Goal: Task Accomplishment & Management: Complete application form

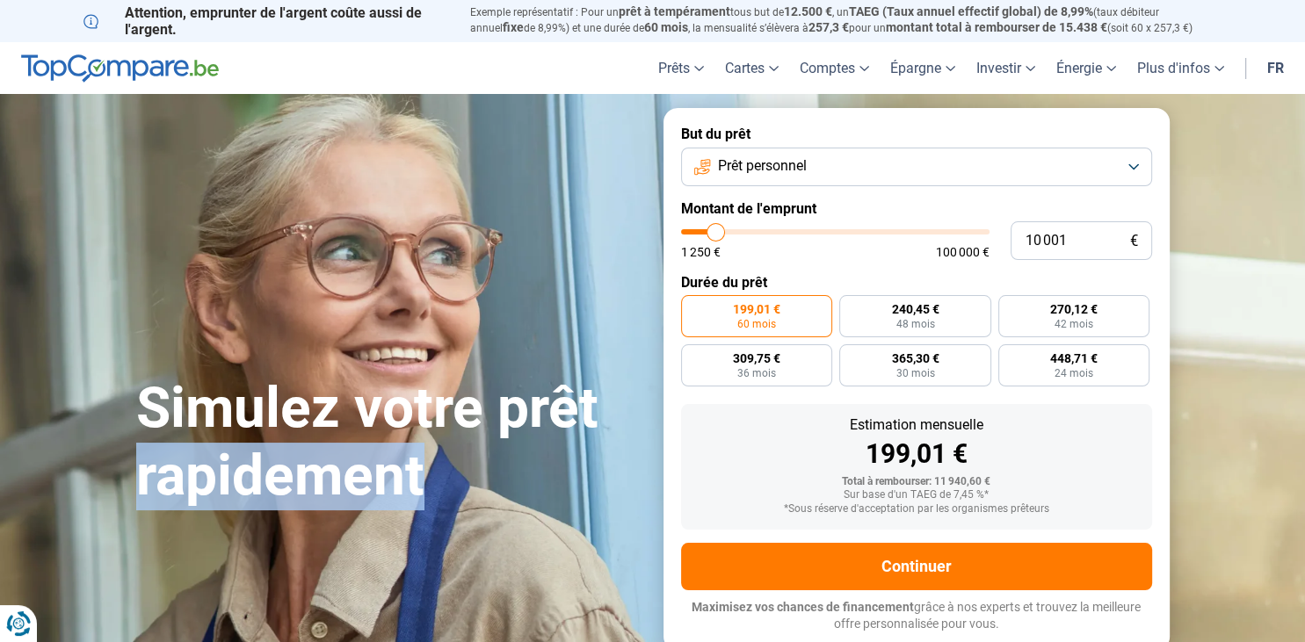
drag, startPoint x: 631, startPoint y: 445, endPoint x: 595, endPoint y: 413, distance: 48.5
click at [595, 413] on h1 "Simulez votre prêt rapidement" at bounding box center [389, 442] width 506 height 135
type input "9 750"
type input "9750"
type input "10 000"
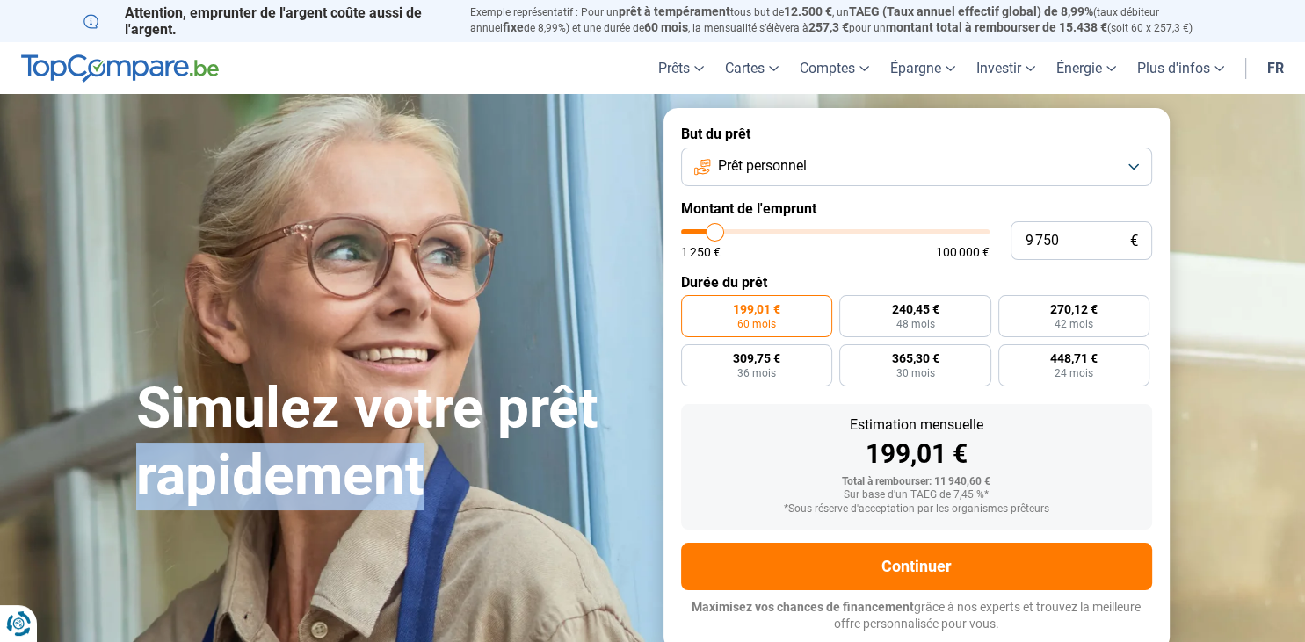
type input "10000"
type input "10 500"
type input "10500"
type input "10 750"
type input "10750"
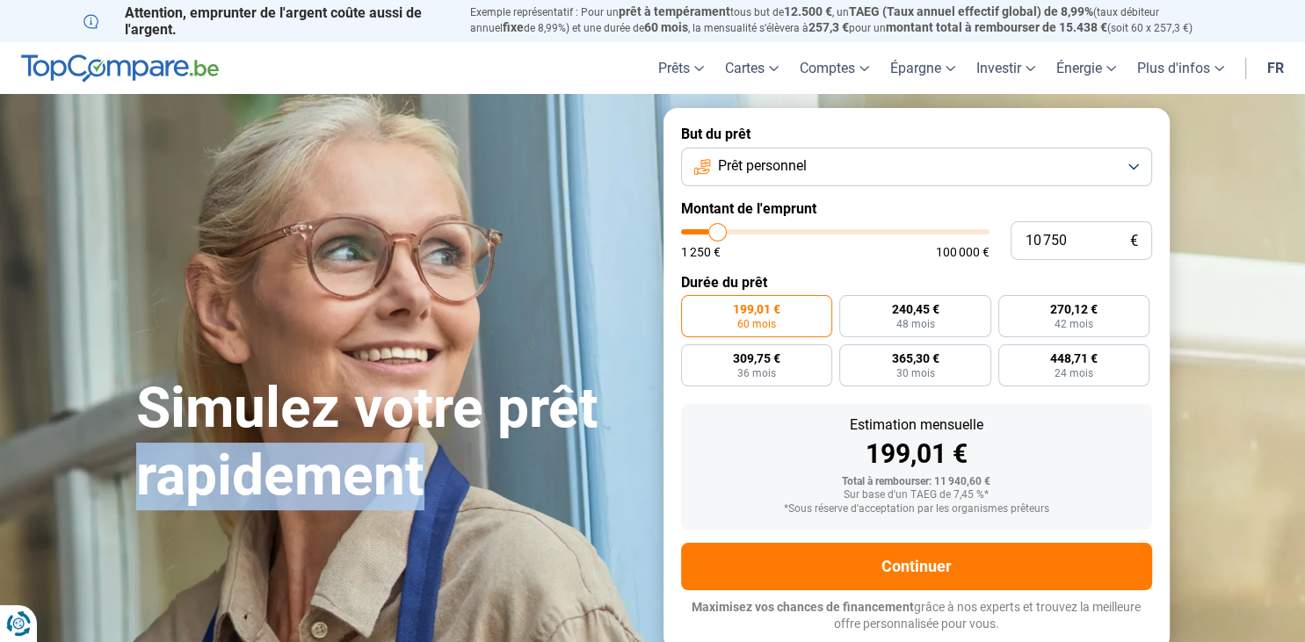
type input "12 000"
type input "12000"
type input "12 500"
type input "12500"
type input "13 500"
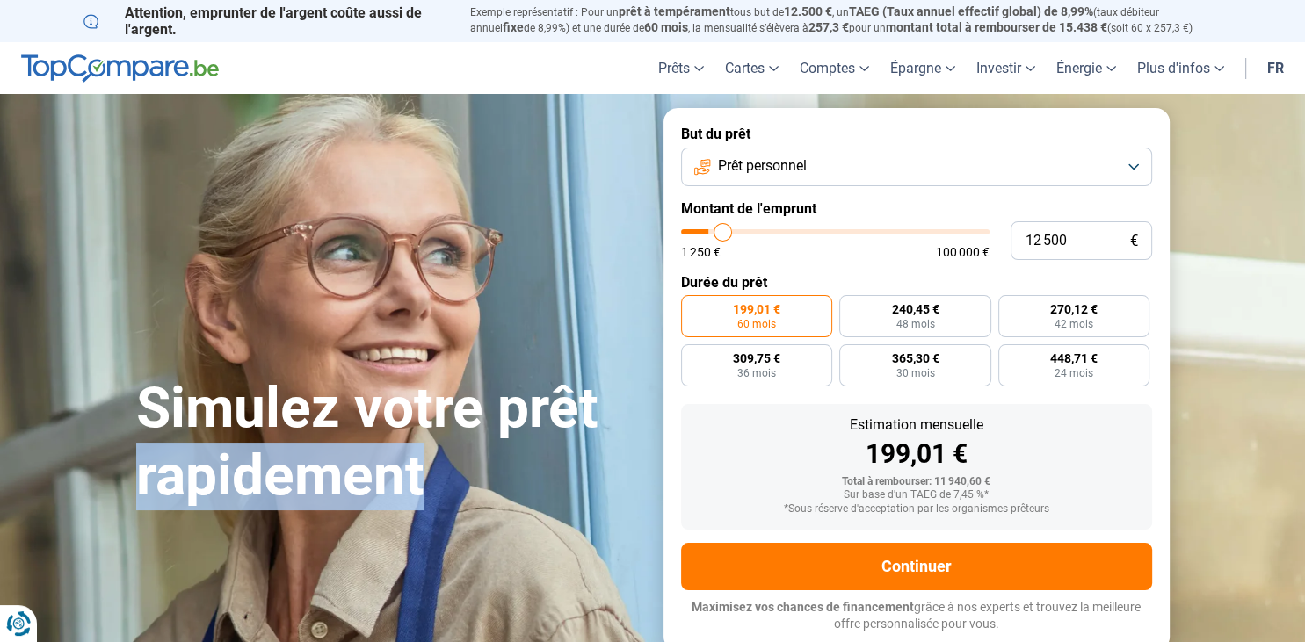
type input "13500"
type input "14 000"
type input "14000"
type input "14 500"
type input "14500"
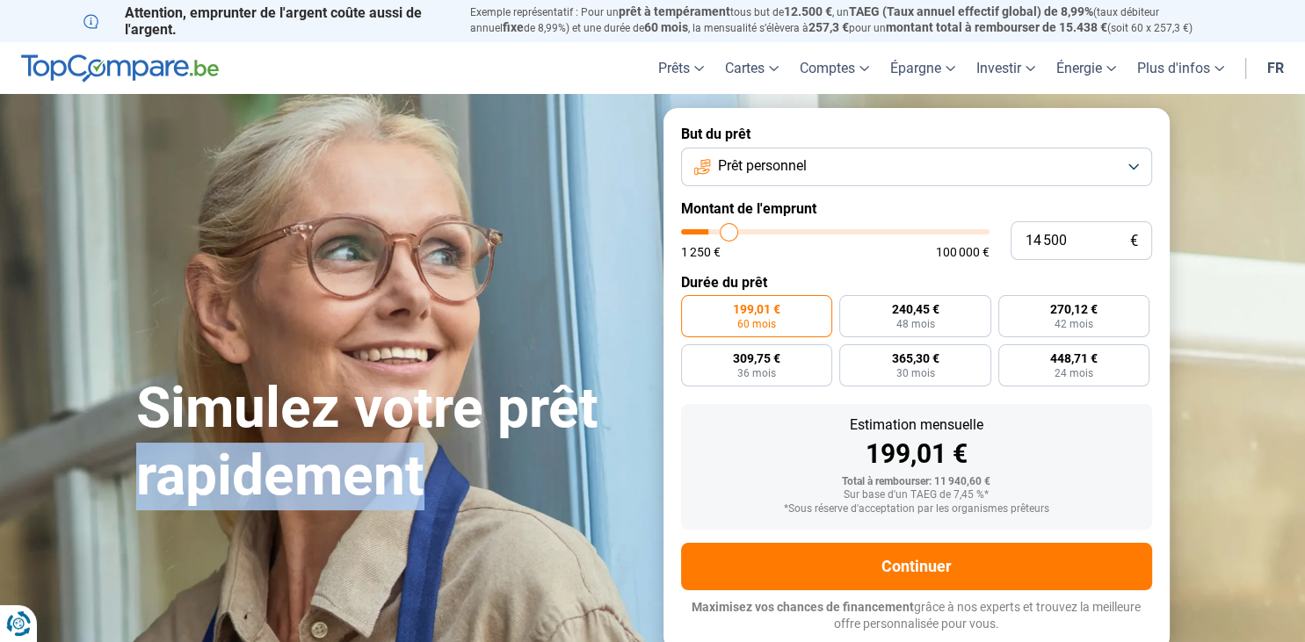
type input "14 750"
type input "14750"
type input "15 500"
type input "15500"
type input "16 750"
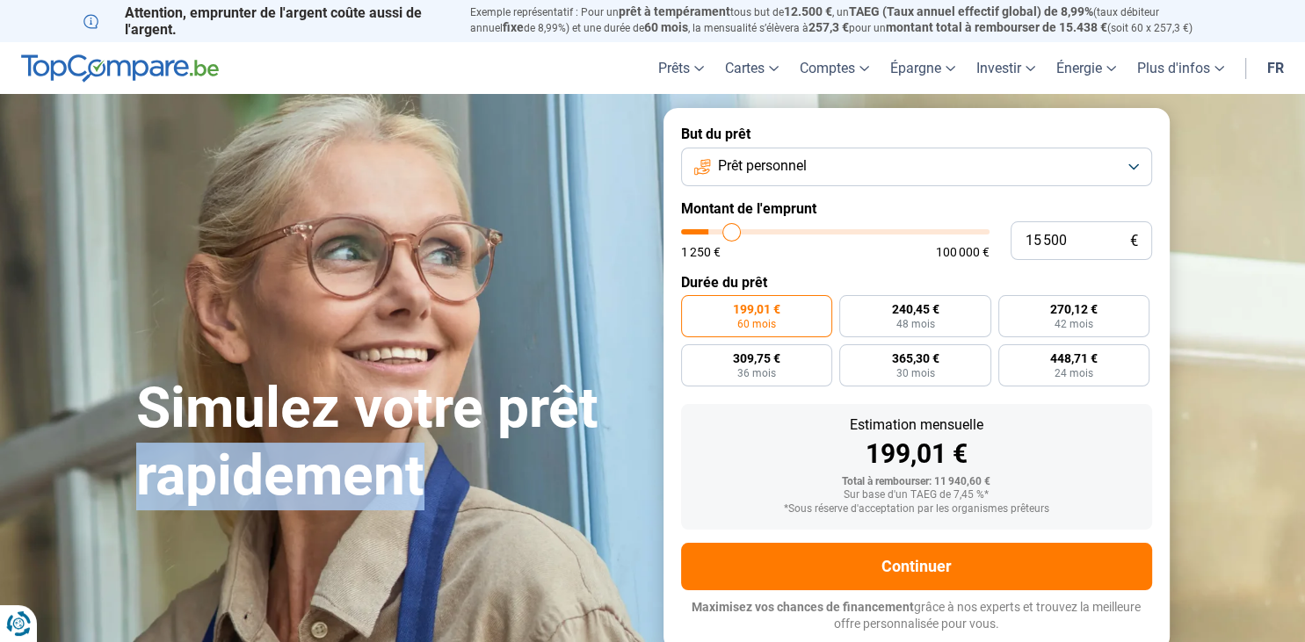
type input "16750"
type input "18 000"
type input "18000"
type input "18 750"
type input "18750"
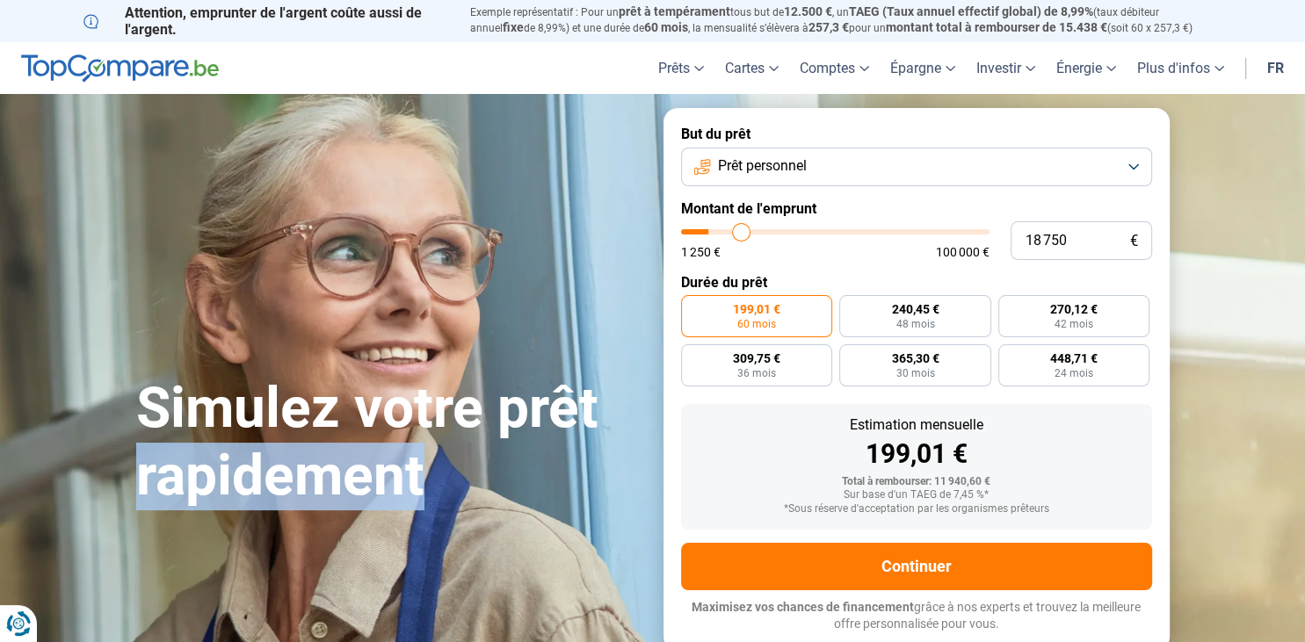
type input "19 250"
type input "19250"
type input "19 750"
type input "19750"
type input "20 250"
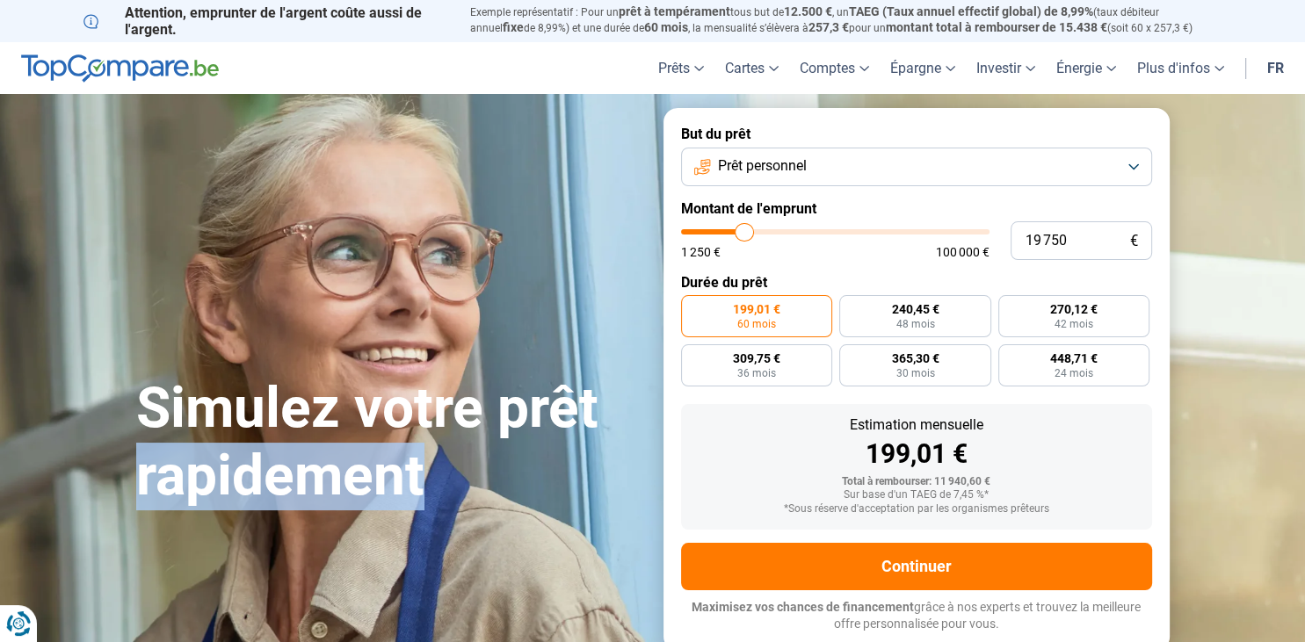
type input "20250"
type input "21 000"
type input "21000"
type input "22 500"
type input "22500"
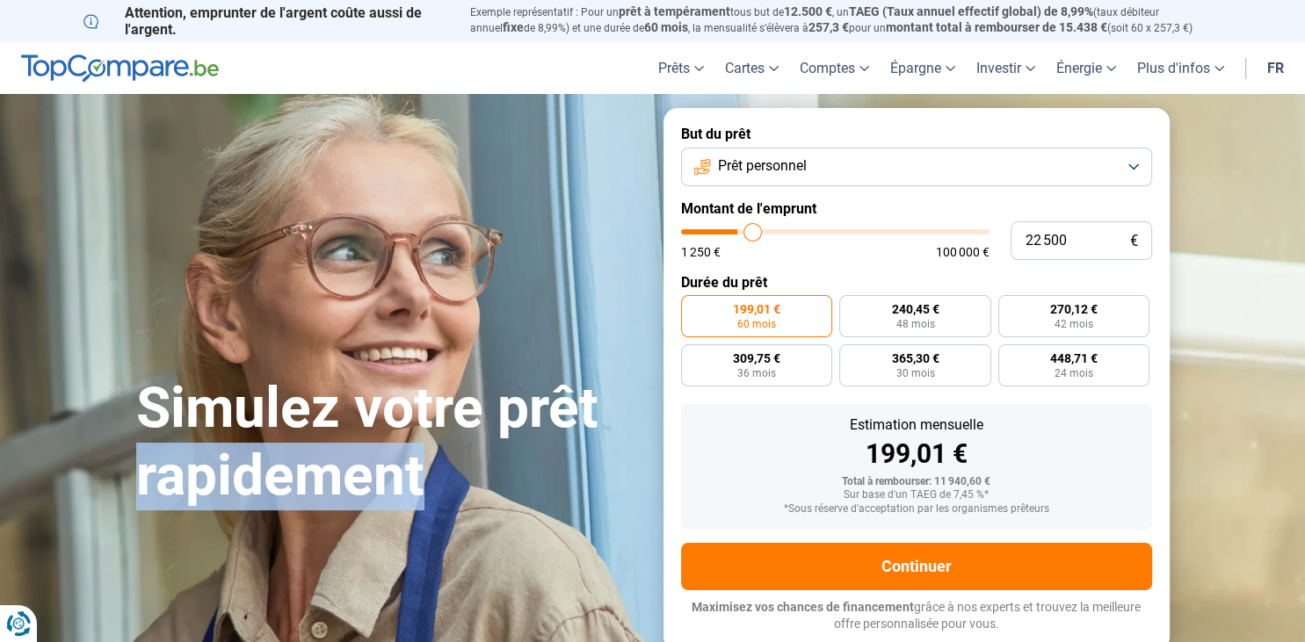
type input "23 250"
type input "23250"
type input "23 750"
type input "23750"
type input "24 000"
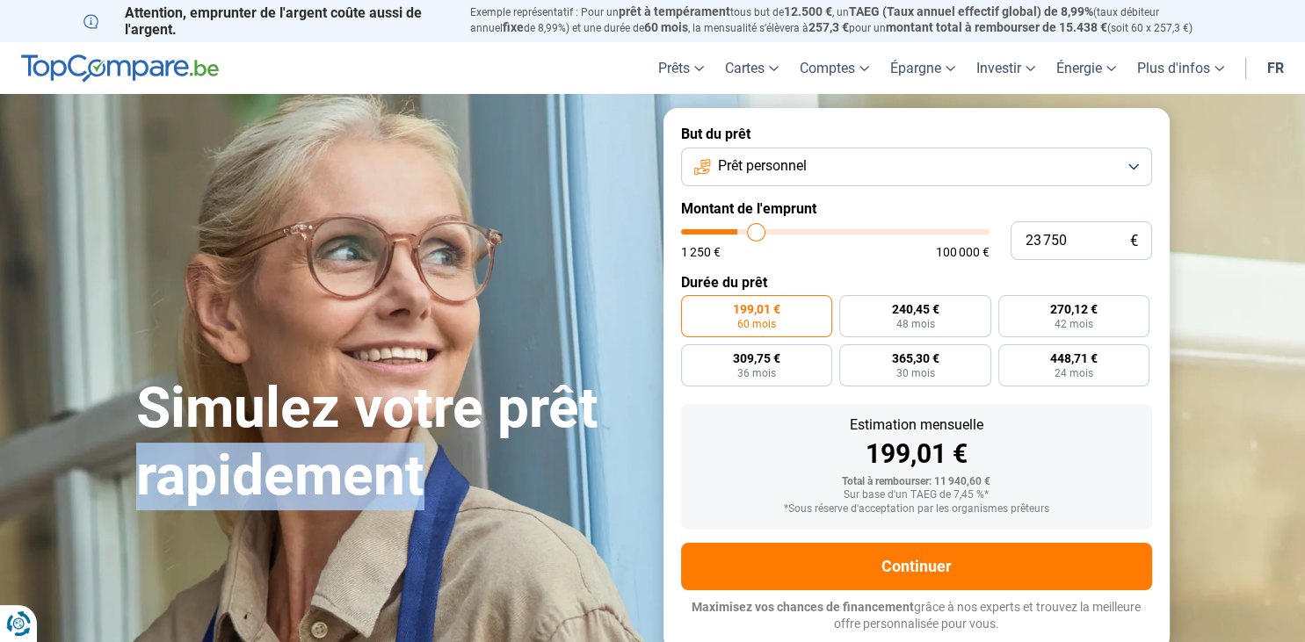
type input "24000"
type input "24 250"
type input "24250"
type input "24 750"
type input "24750"
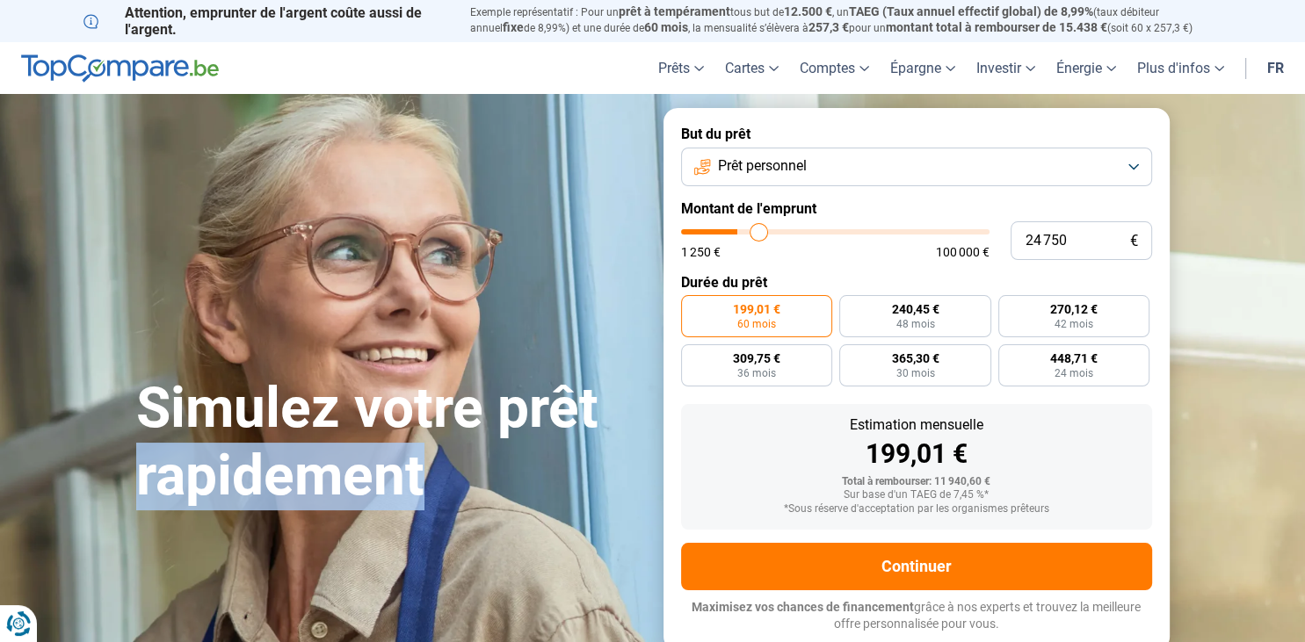
type input "25 000"
type input "25000"
type input "25 250"
type input "25250"
type input "25 500"
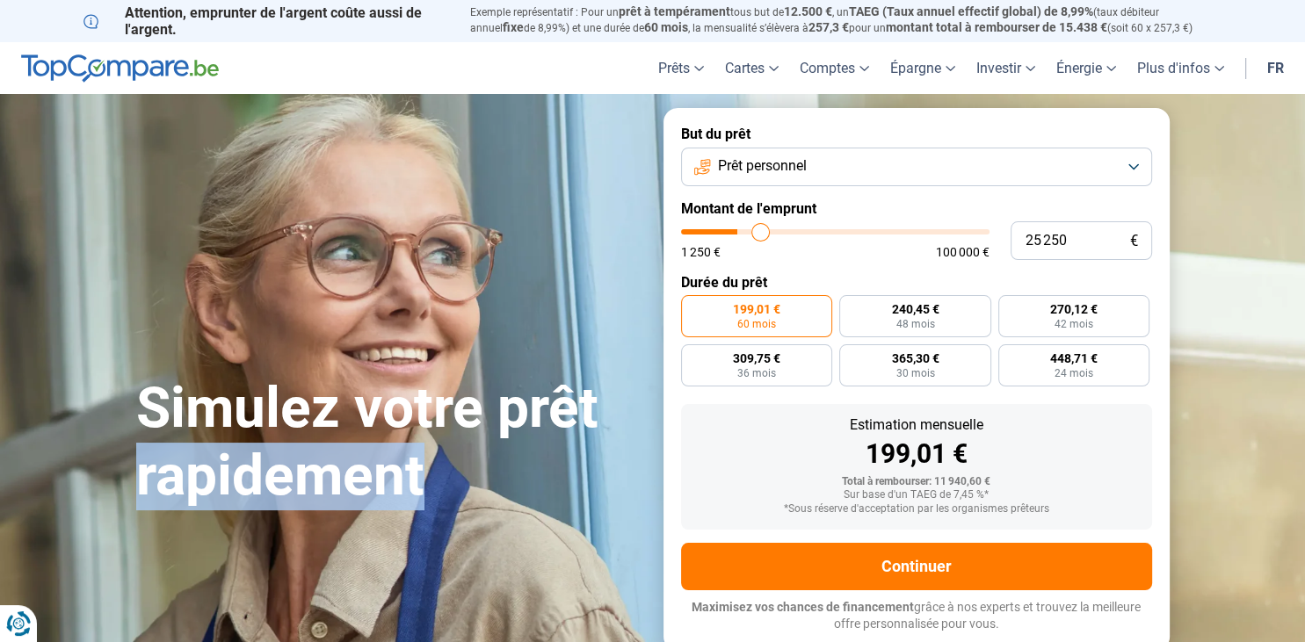
type input "25500"
type input "25 750"
type input "25750"
type input "26 000"
type input "26000"
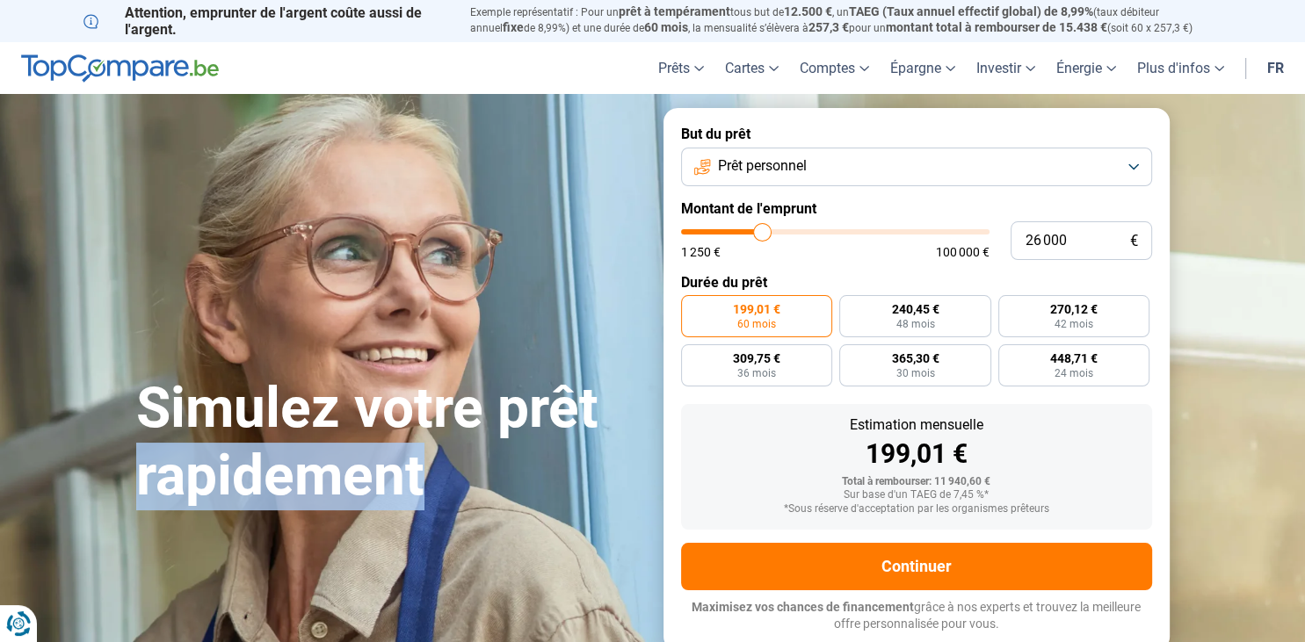
type input "26 250"
type input "26250"
type input "26 500"
type input "26500"
type input "26 750"
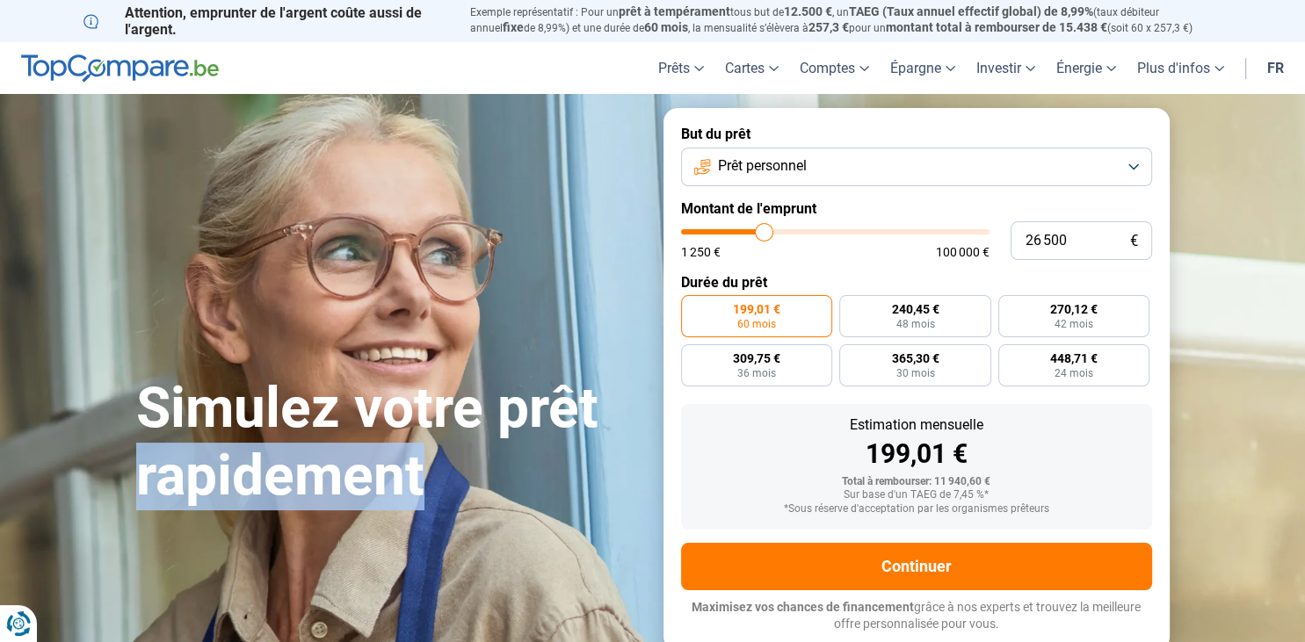
type input "26750"
type input "27 250"
type input "27250"
type input "28 000"
type input "28000"
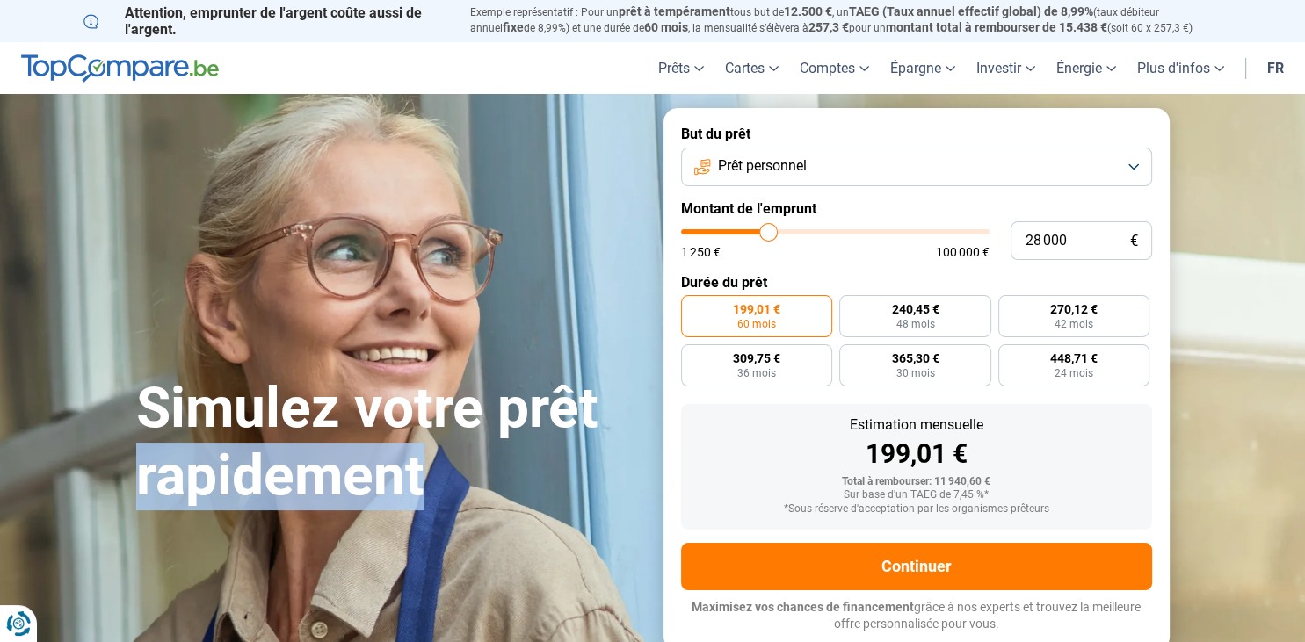
type input "28 750"
type input "28750"
type input "29 000"
type input "29000"
type input "29 250"
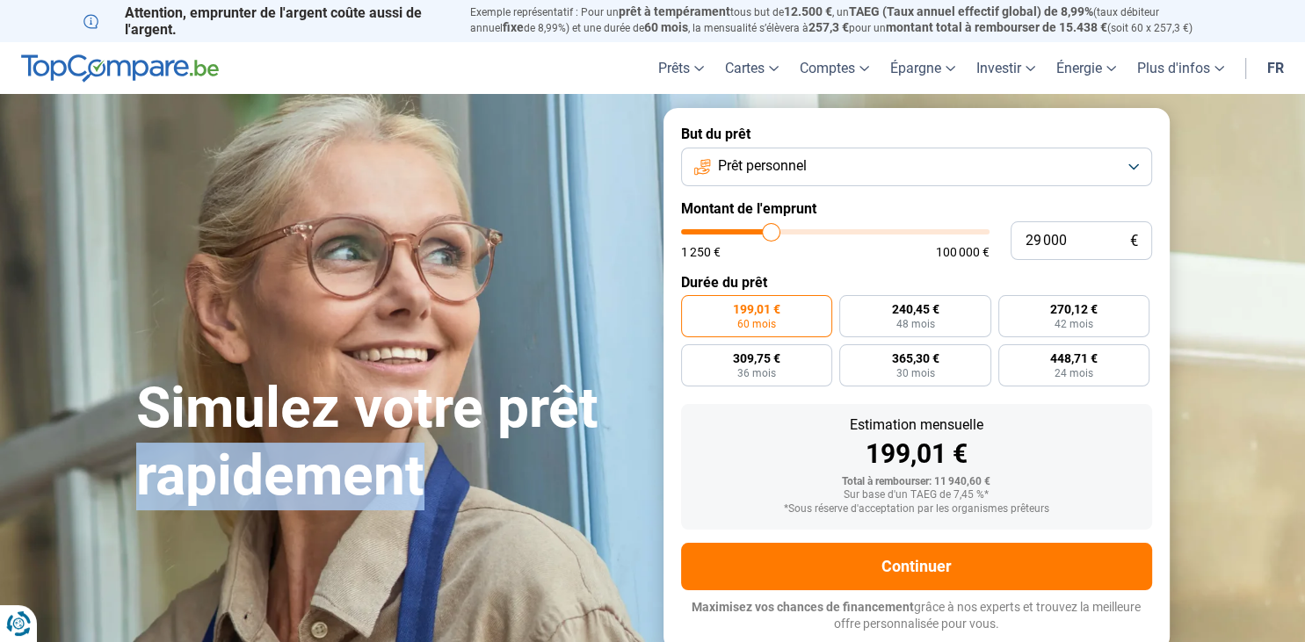
type input "29250"
type input "29 500"
type input "29500"
type input "30 000"
type input "30000"
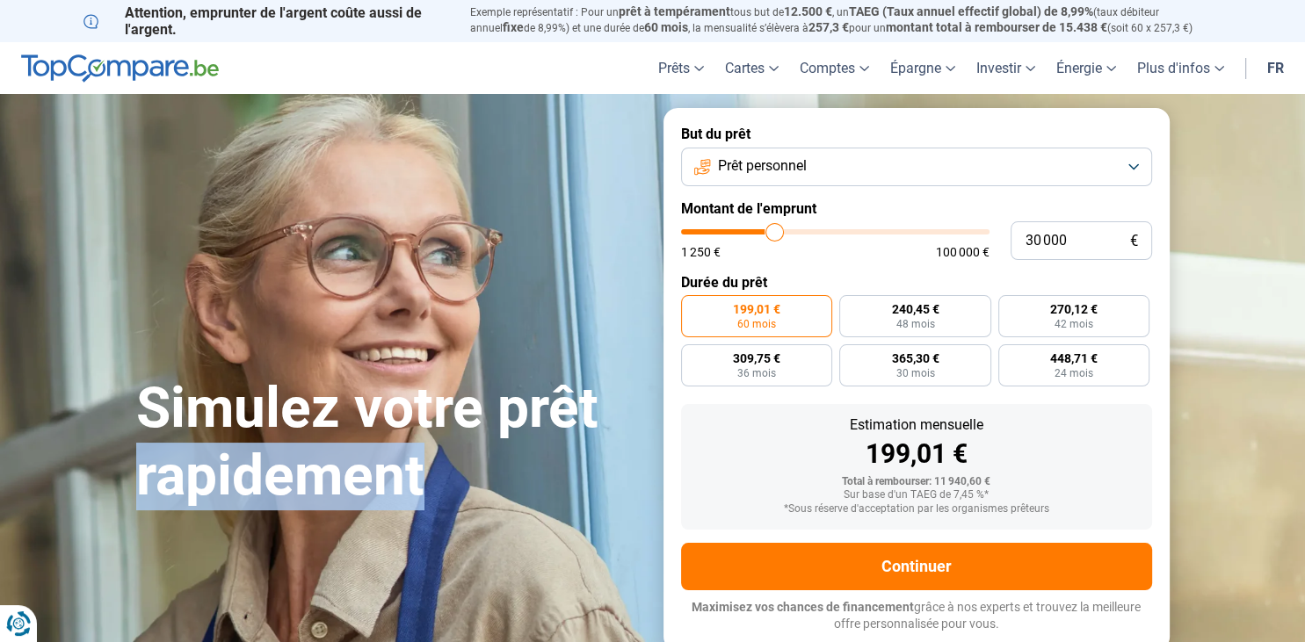
type input "30 250"
type input "30250"
type input "30 500"
type input "30500"
type input "31 000"
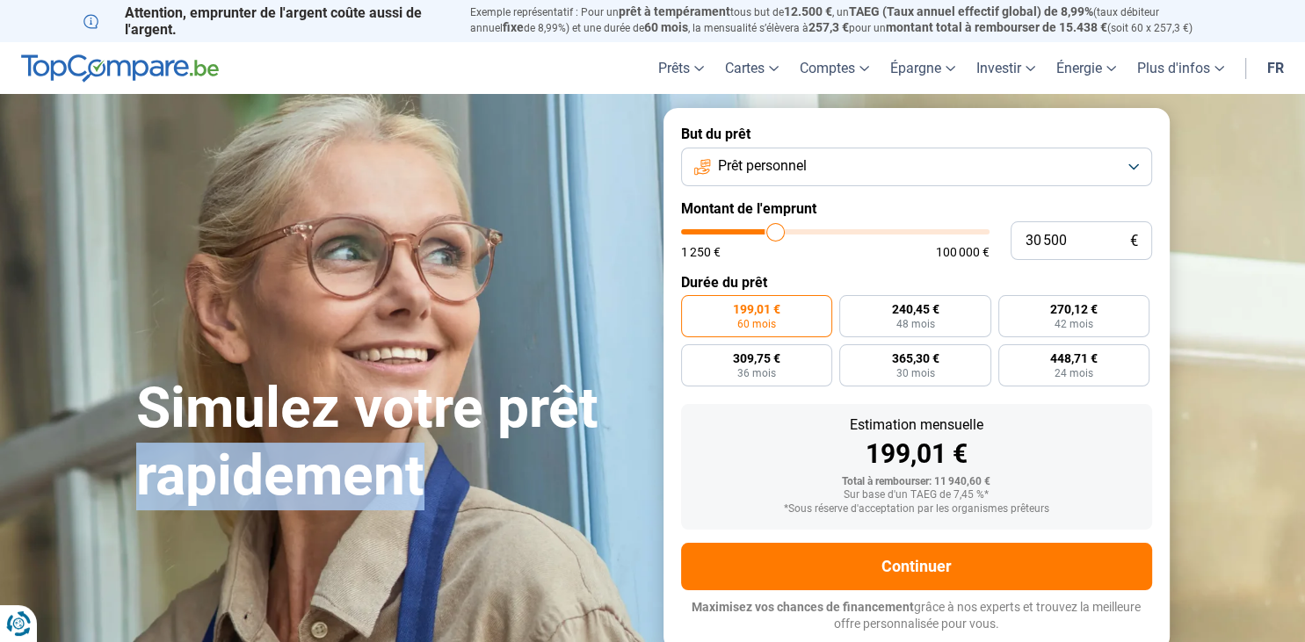
type input "31000"
type input "31 500"
type input "31500"
type input "32 500"
type input "32500"
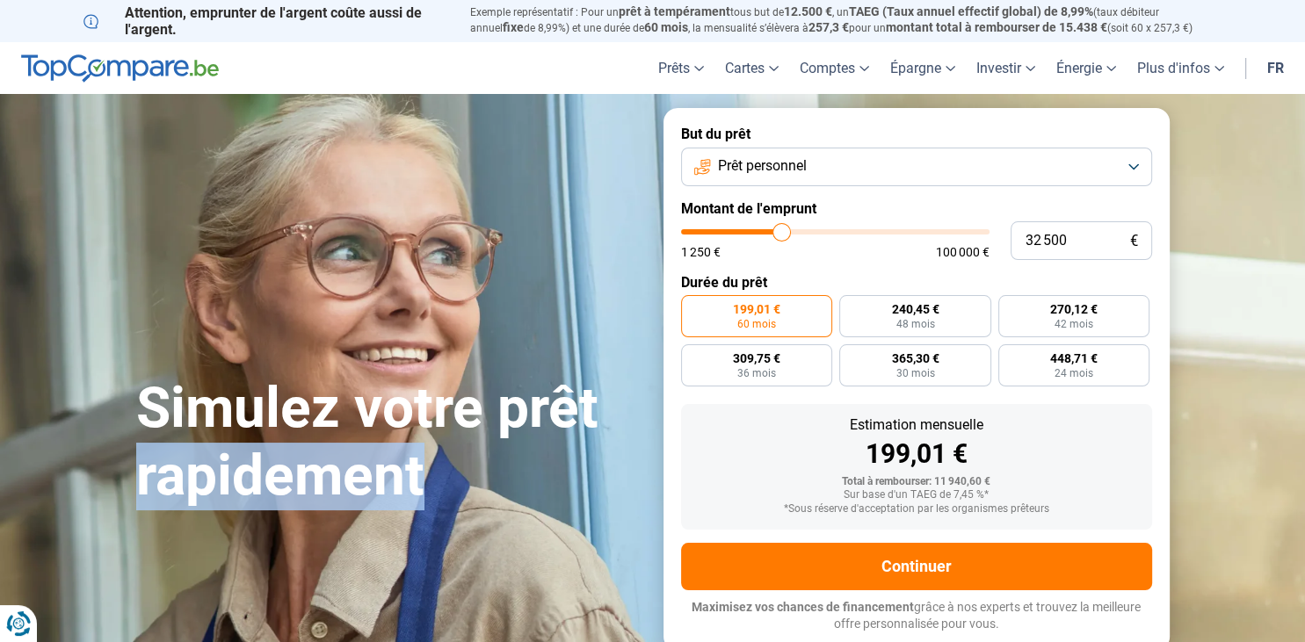
type input "33 000"
type input "33000"
type input "33 250"
type input "33250"
type input "33 000"
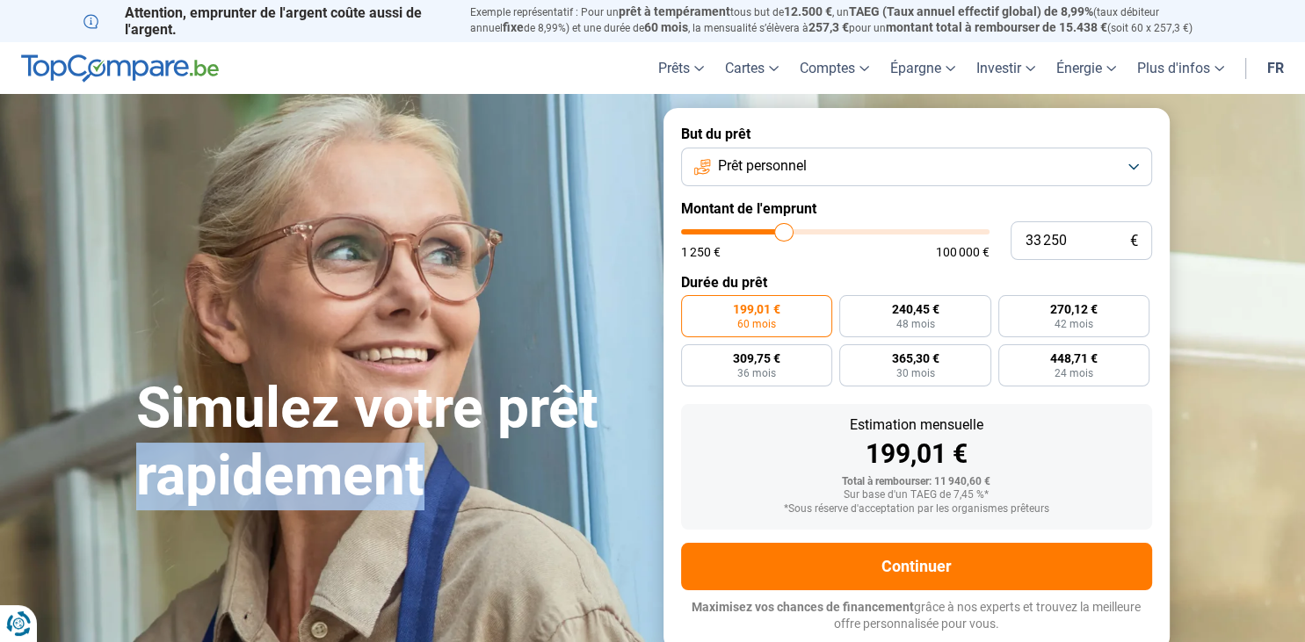
type input "33000"
type input "32 750"
type input "32750"
type input "32 500"
type input "32500"
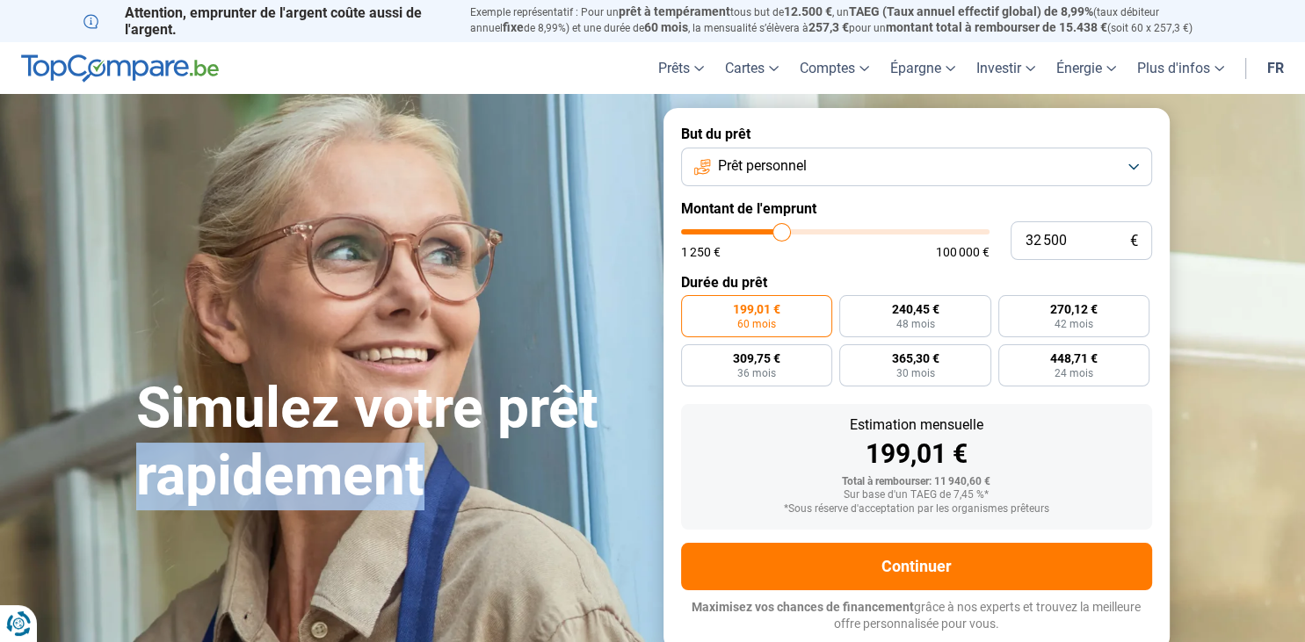
type input "32 250"
type input "32250"
type input "32 000"
type input "32000"
type input "31 750"
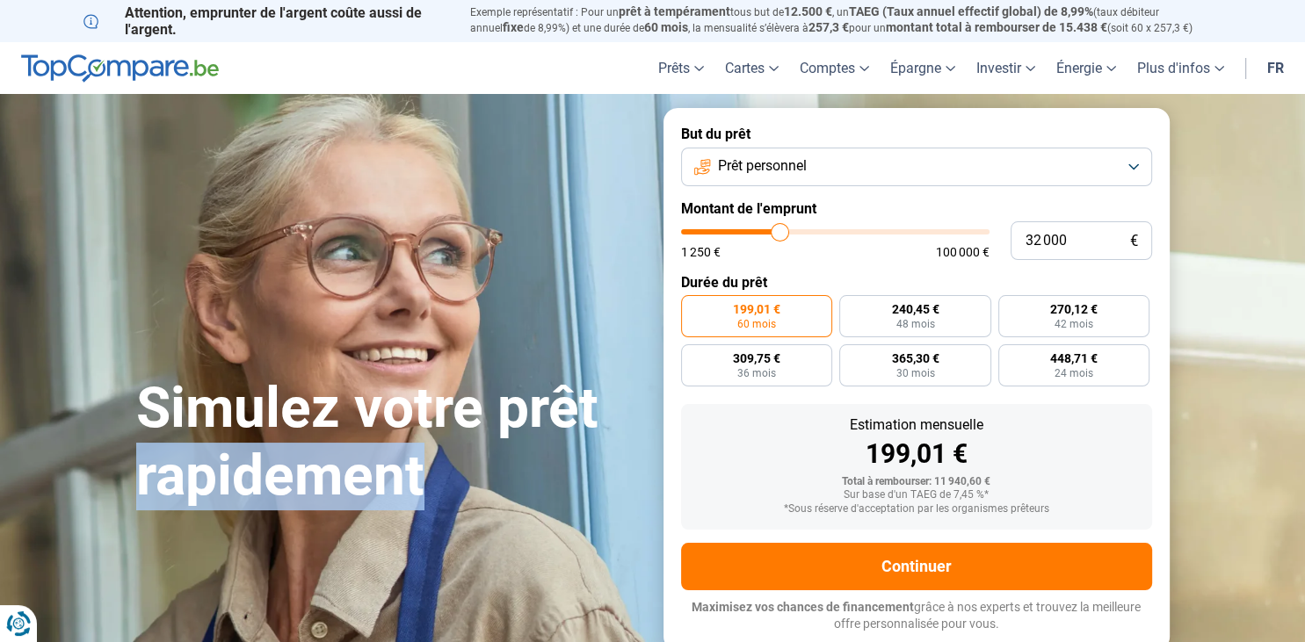
type input "31750"
type input "31 500"
type input "31500"
type input "31 250"
type input "31250"
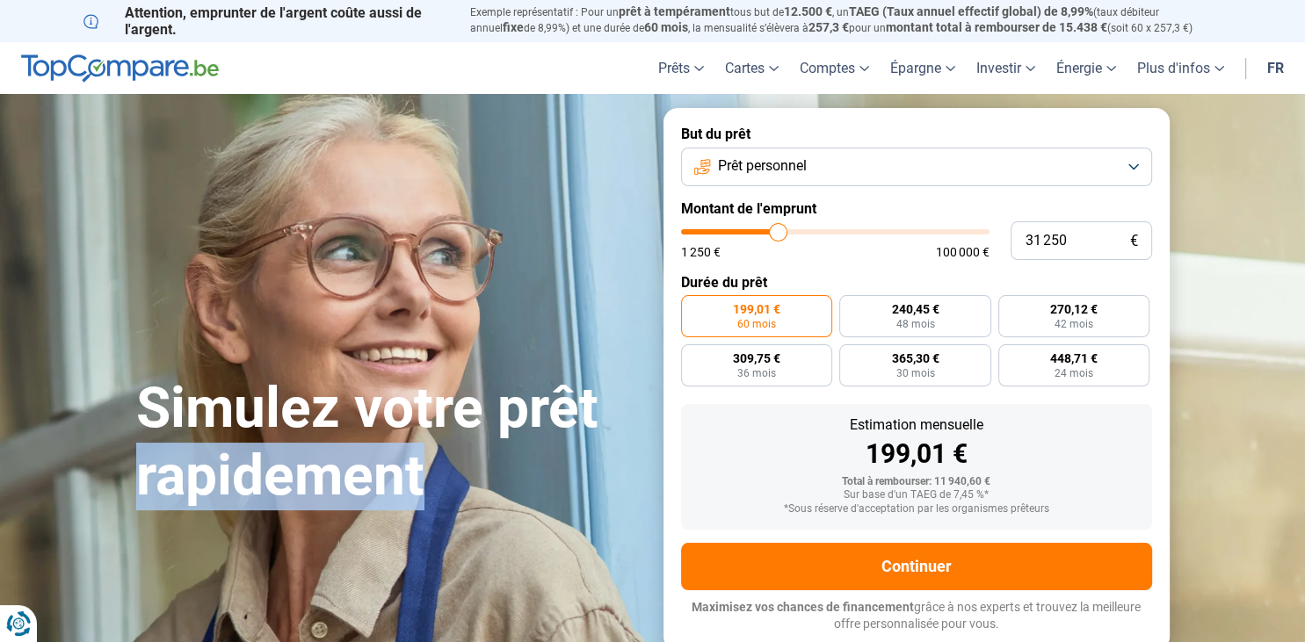
type input "31 000"
type input "31000"
type input "30 750"
type input "30750"
type input "30 500"
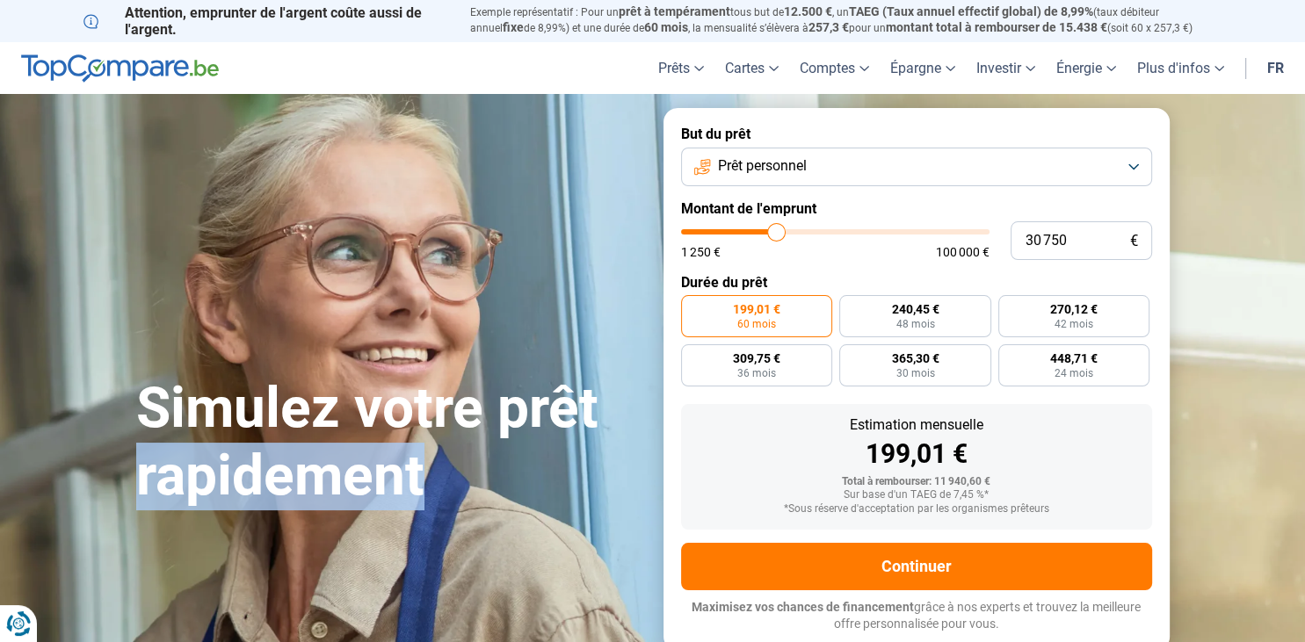
type input "30500"
type input "30 250"
type input "30250"
type input "30 000"
type input "30000"
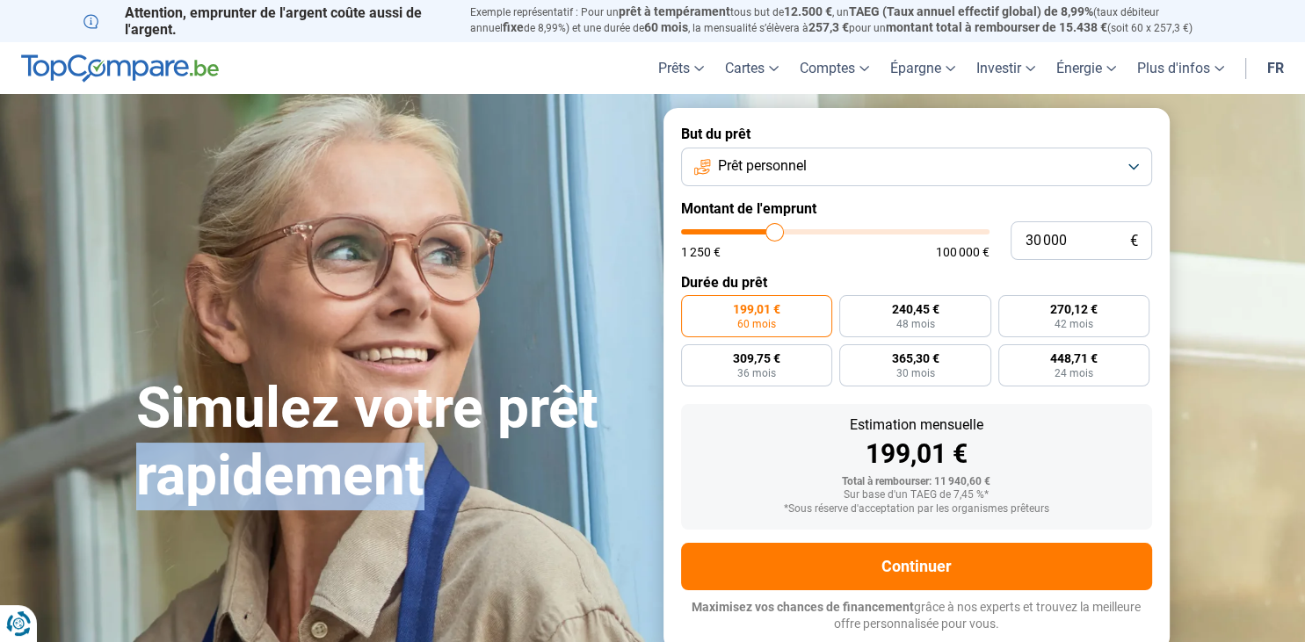
type input "29 750"
type input "29750"
type input "29 500"
type input "29500"
type input "29 250"
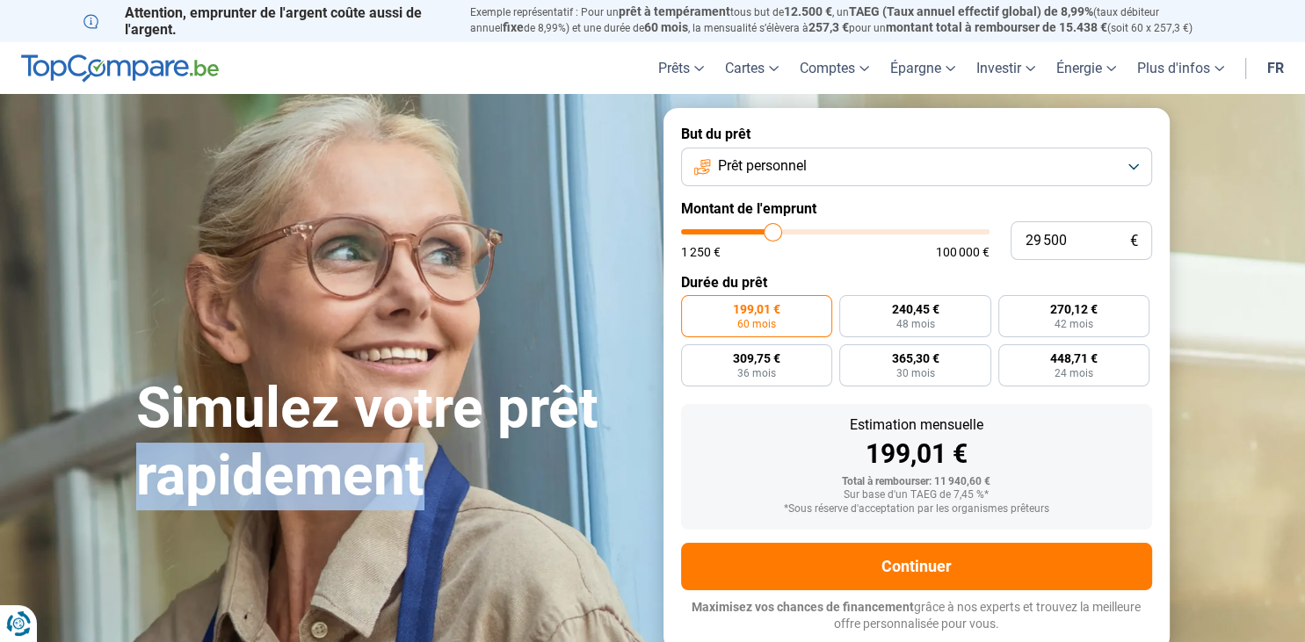
type input "29250"
type input "29 000"
type input "29000"
type input "28 750"
type input "28750"
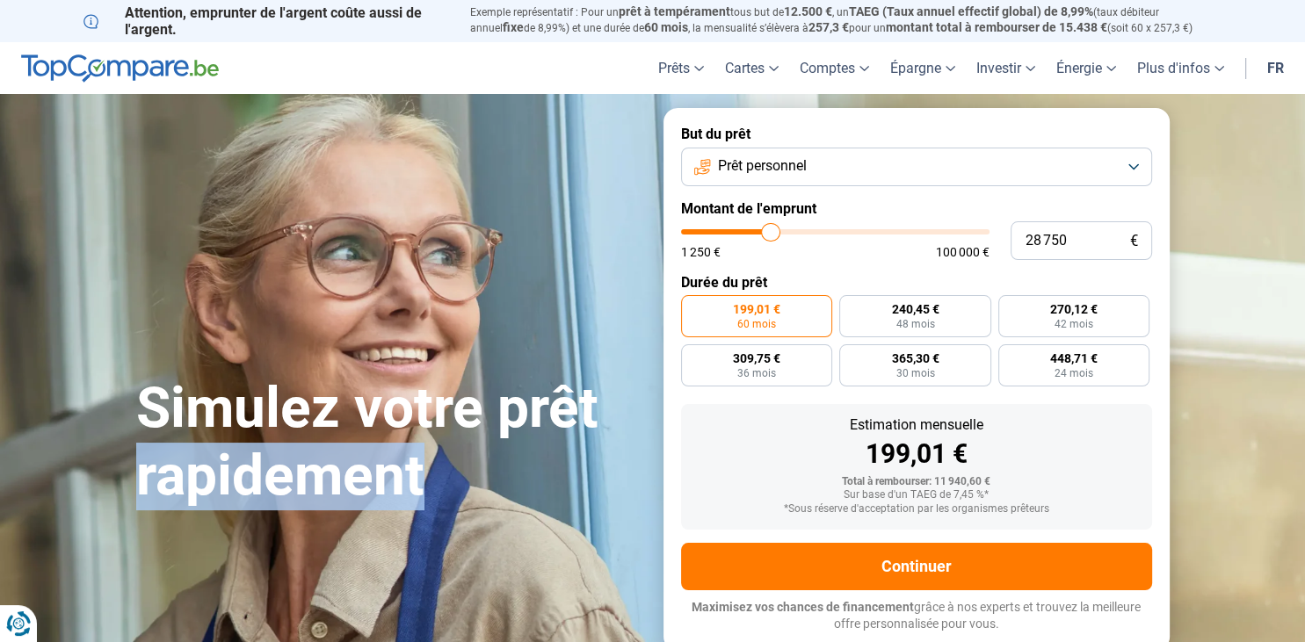
type input "28 500"
type input "28500"
type input "28 250"
type input "28250"
type input "28 000"
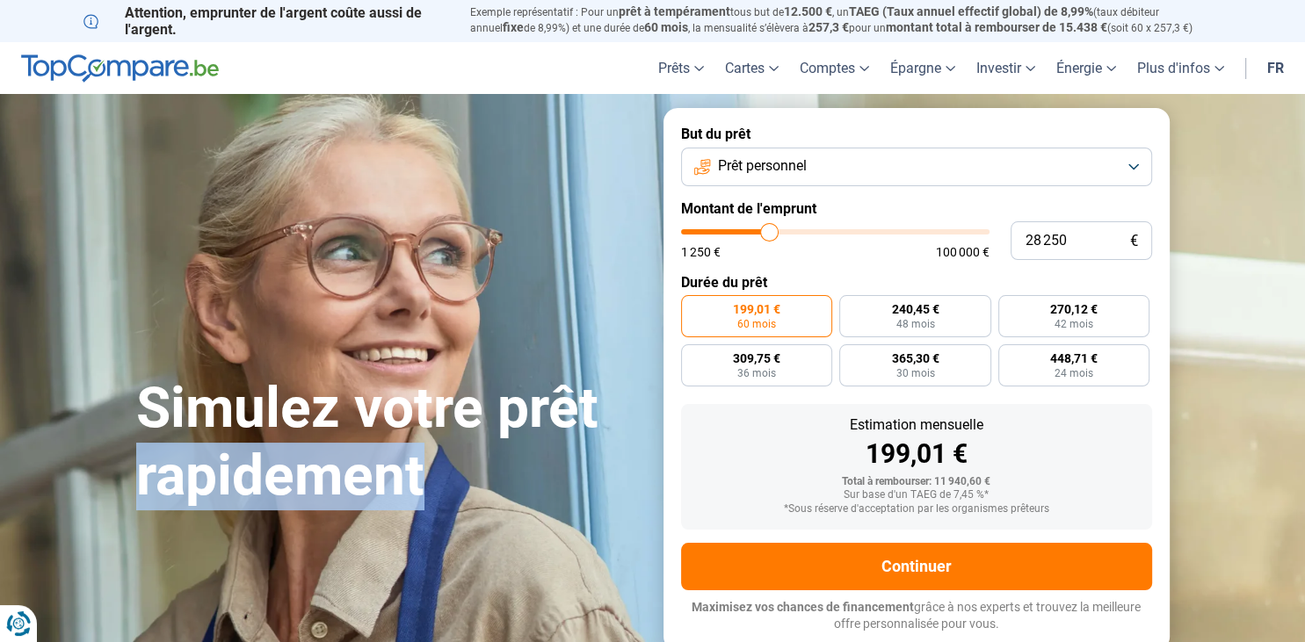
type input "28000"
type input "27 750"
type input "27750"
type input "27 500"
type input "27500"
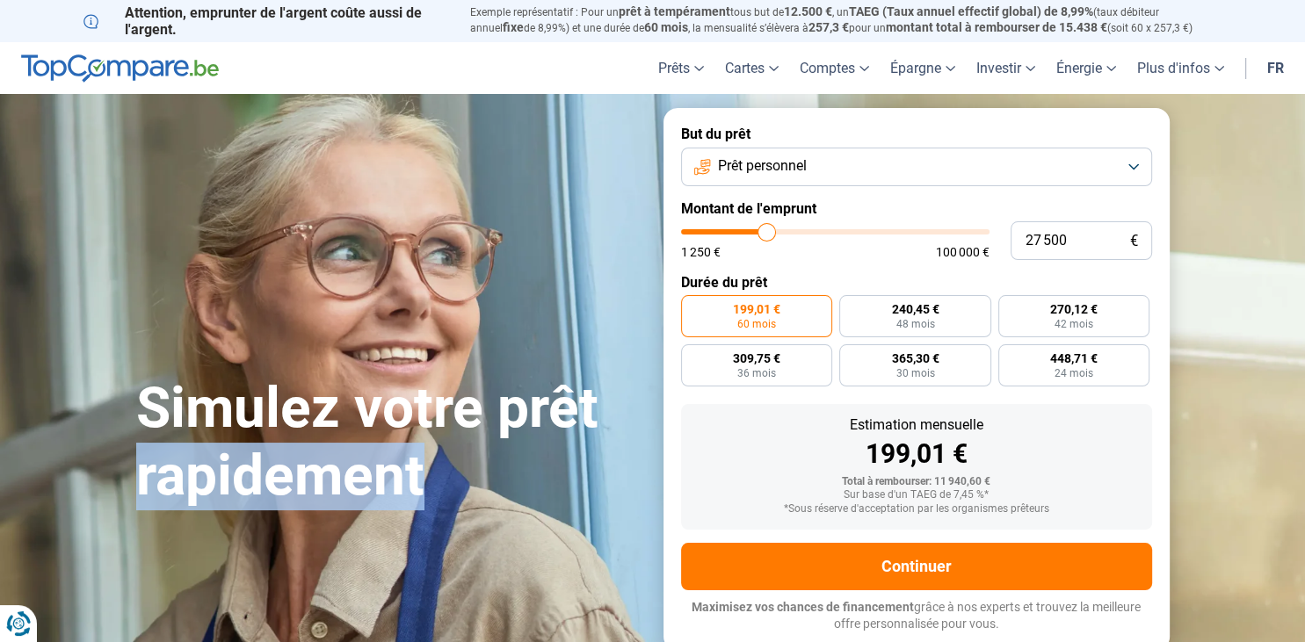
type input "27 250"
type input "27250"
type input "27 000"
type input "27000"
type input "26 750"
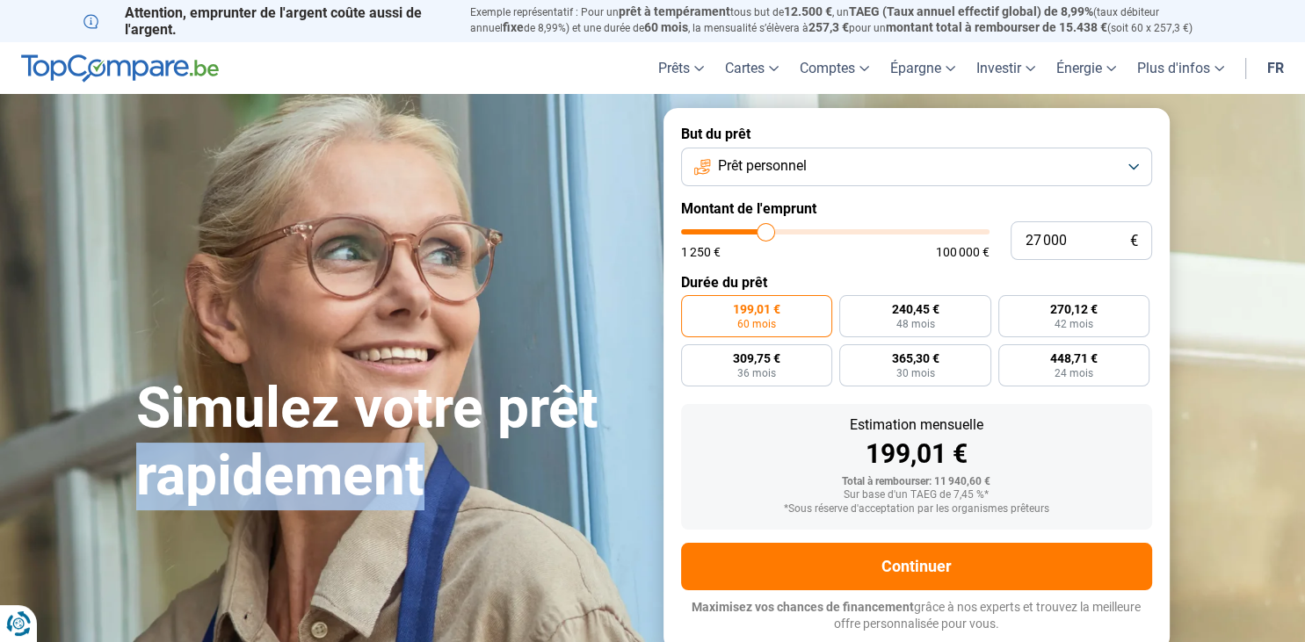
type input "26750"
type input "26 500"
type input "26500"
type input "26 250"
type input "26250"
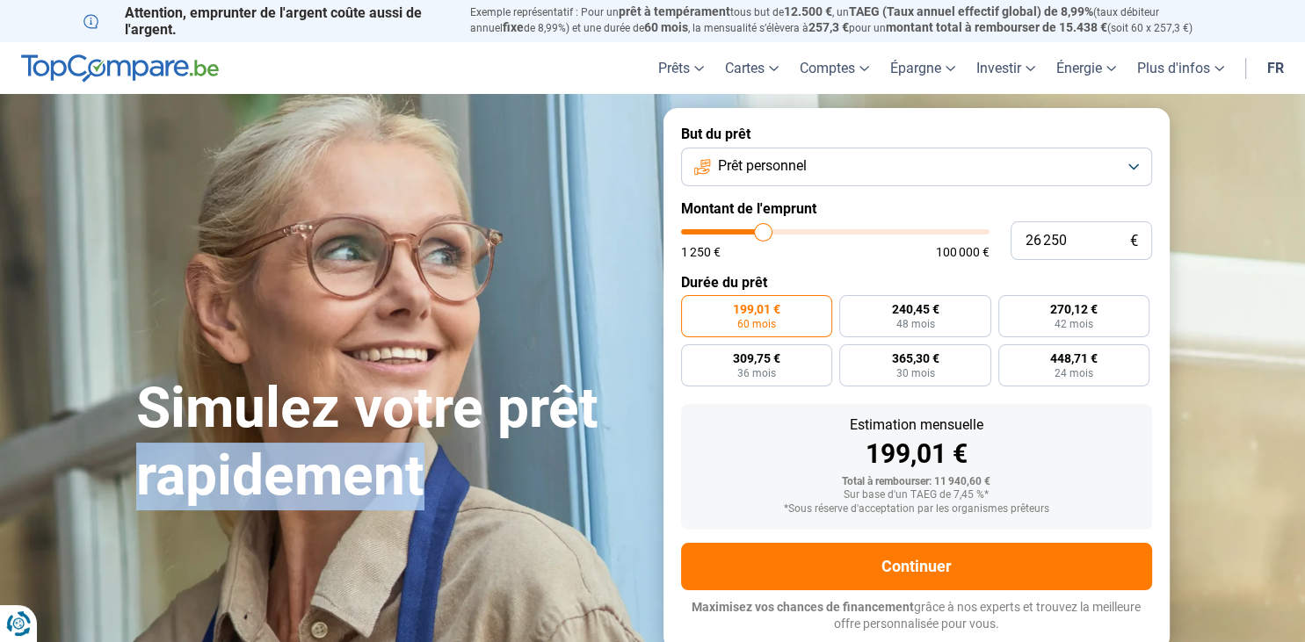
type input "26 000"
type input "26000"
type input "25 750"
type input "25750"
type input "25 500"
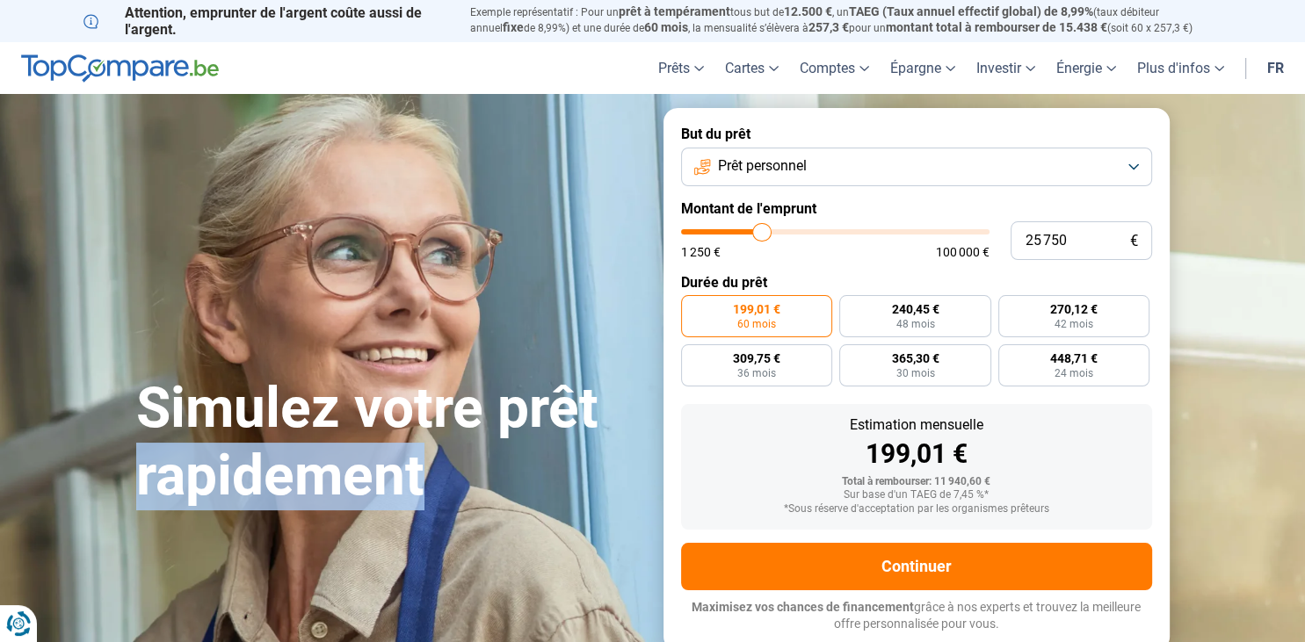
type input "25500"
type input "25 250"
type input "25250"
type input "25 000"
type input "25000"
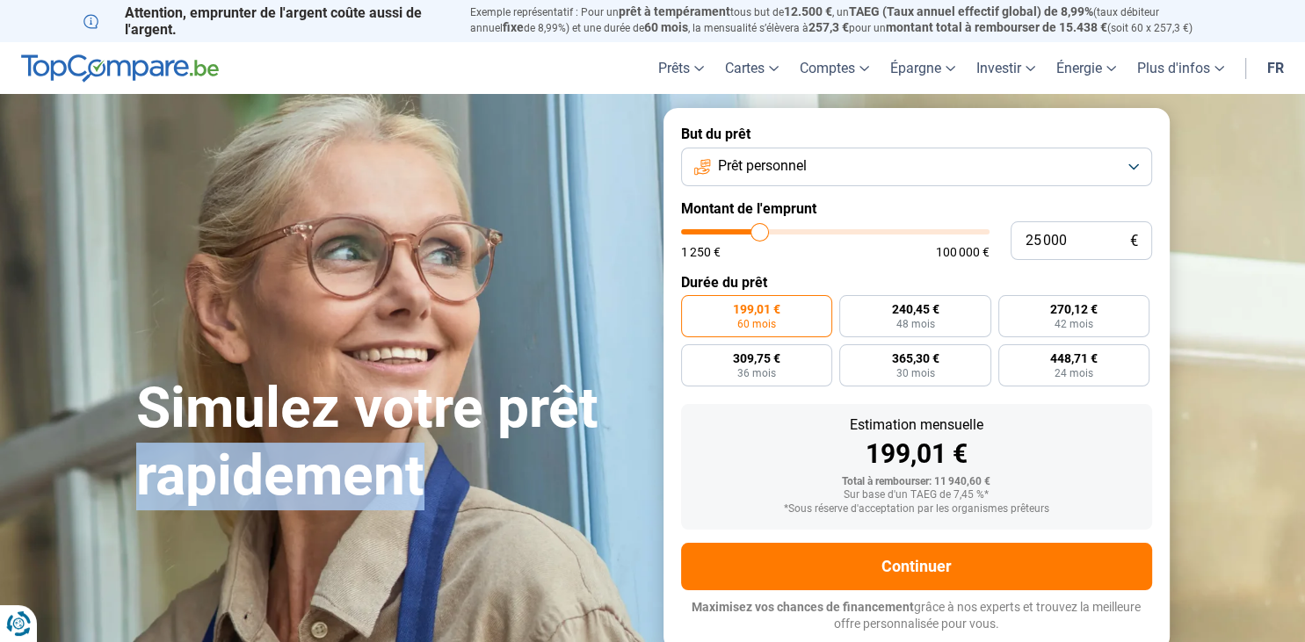
type input "24 750"
type input "24750"
type input "24 500"
type input "24500"
type input "24 250"
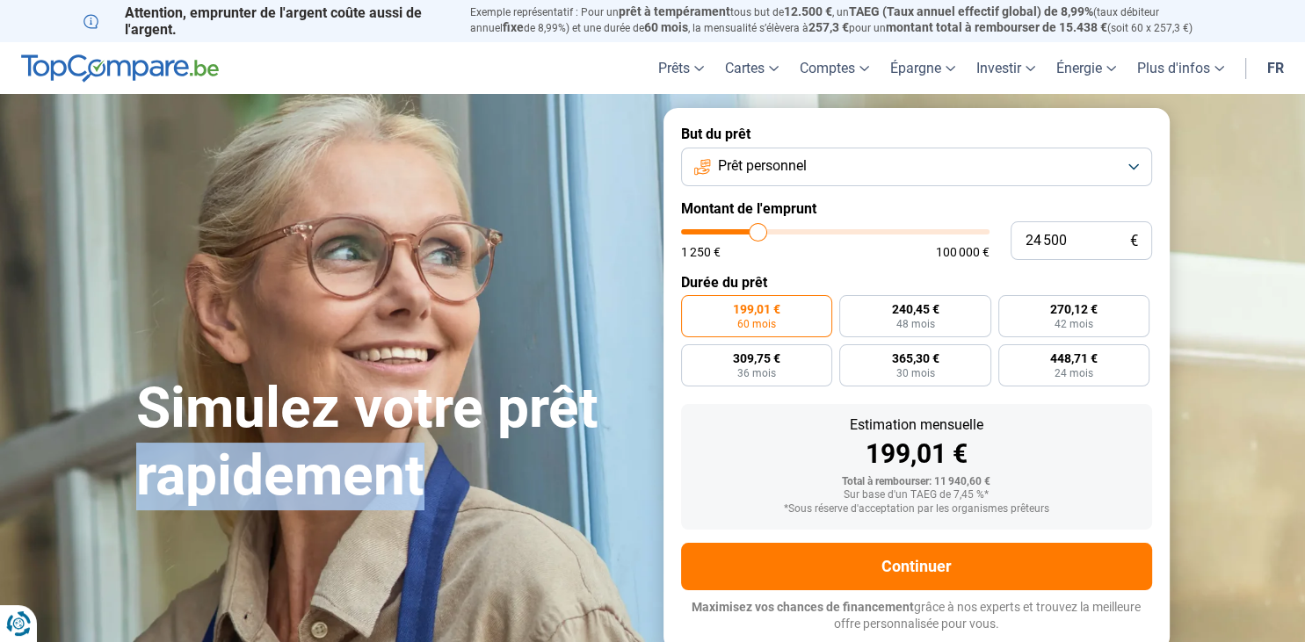
type input "24250"
type input "24 000"
type input "24000"
type input "23 750"
type input "23750"
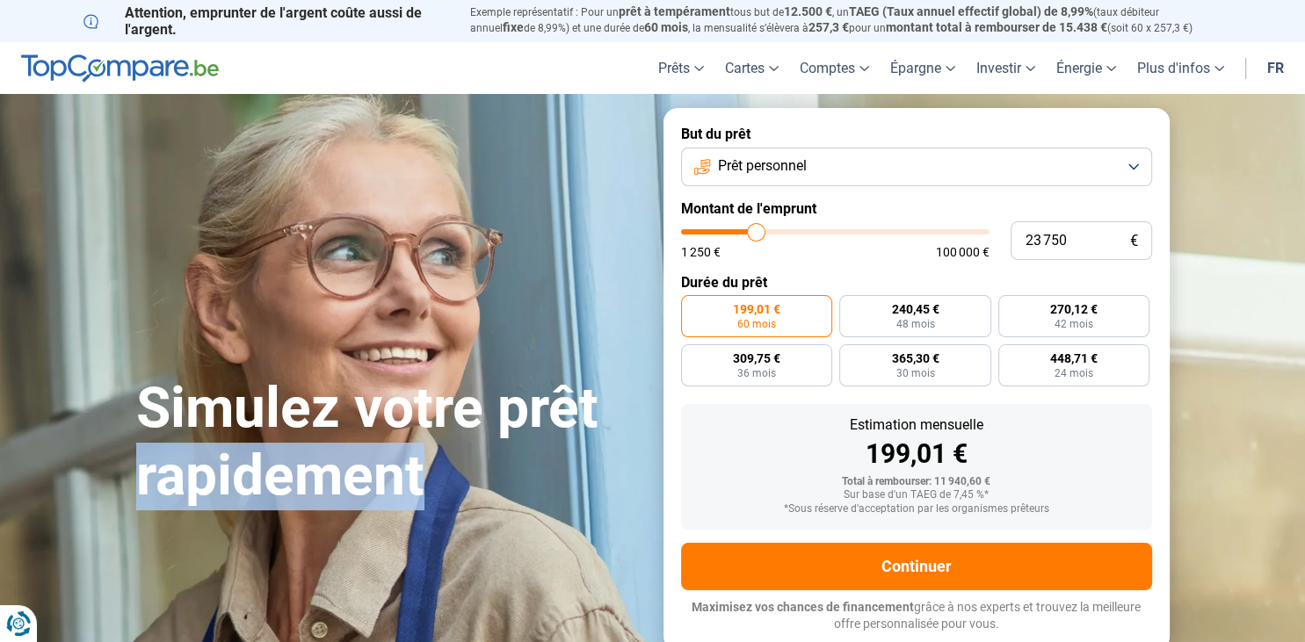
type input "23 500"
type input "23500"
type input "23 250"
type input "23250"
type input "23 000"
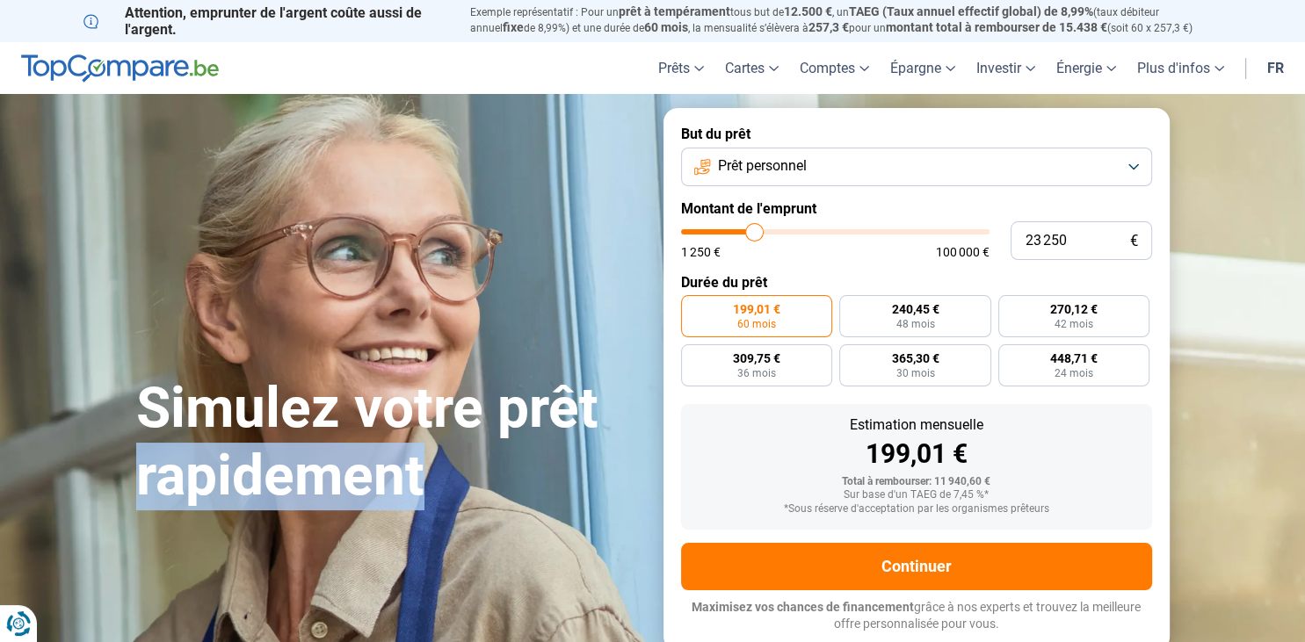
type input "23000"
type input "22 750"
type input "22750"
type input "22 500"
type input "22500"
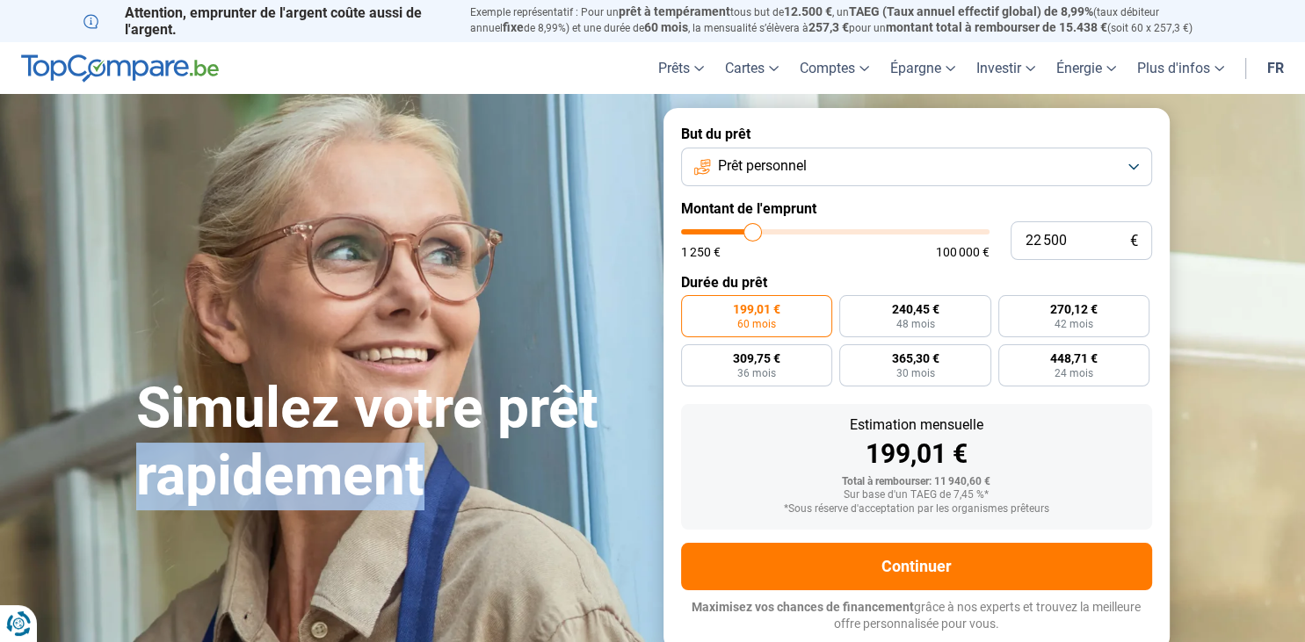
type input "22 250"
type input "22250"
type input "22 000"
type input "22000"
type input "21 750"
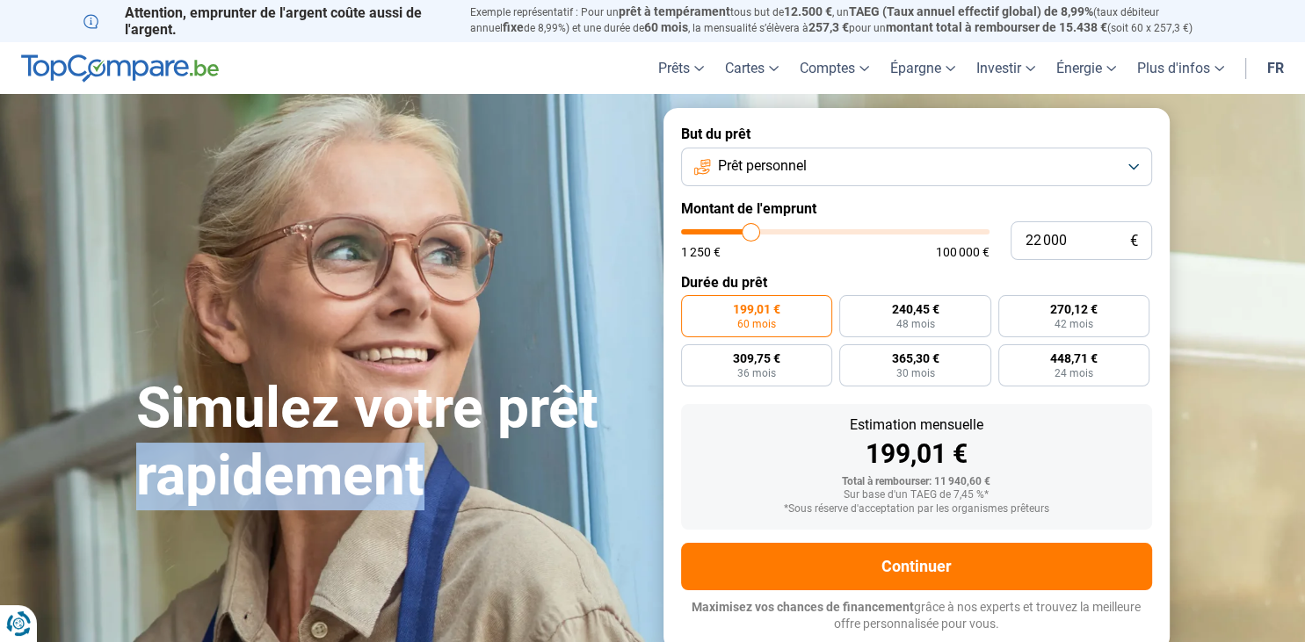
type input "21750"
type input "21 500"
type input "21500"
type input "21 250"
type input "21250"
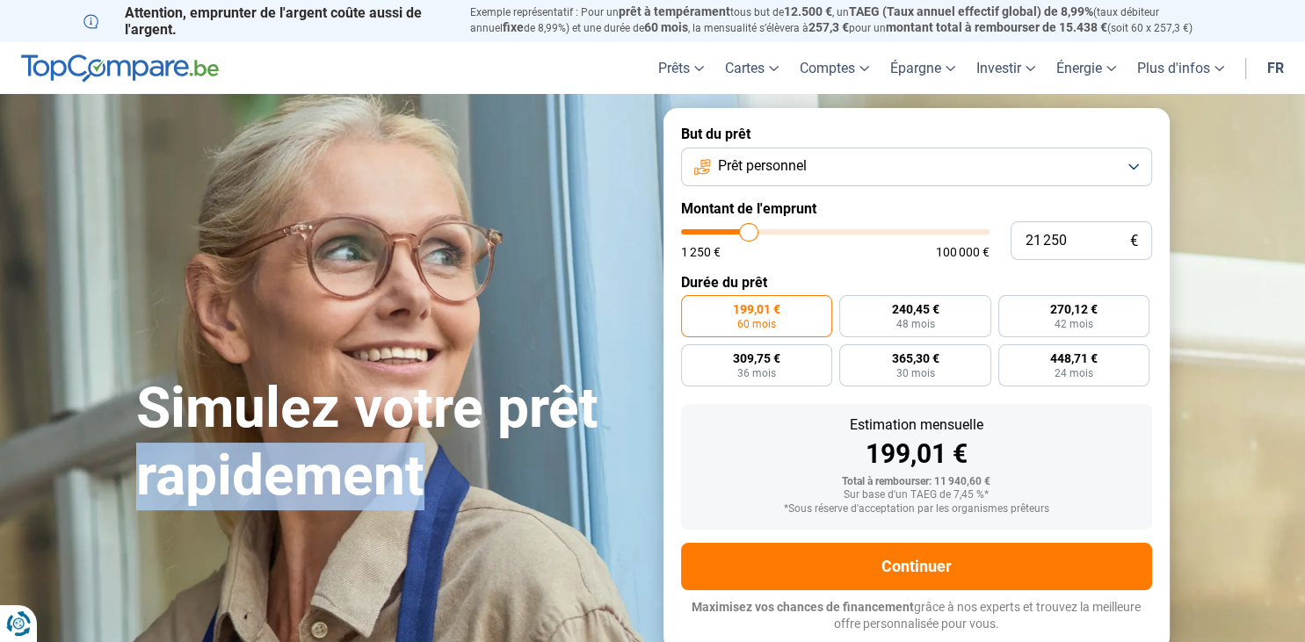
type input "21 000"
type input "21000"
type input "20 750"
type input "20750"
type input "20 500"
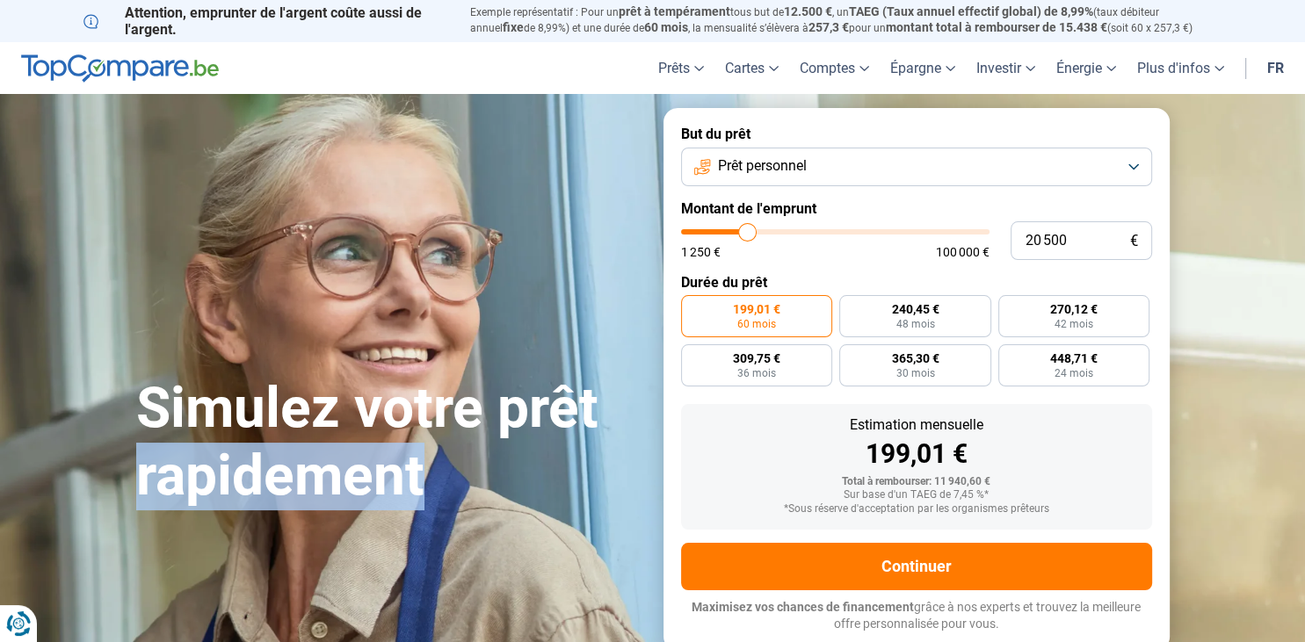
type input "20500"
type input "20 250"
type input "20250"
type input "20 000"
type input "20000"
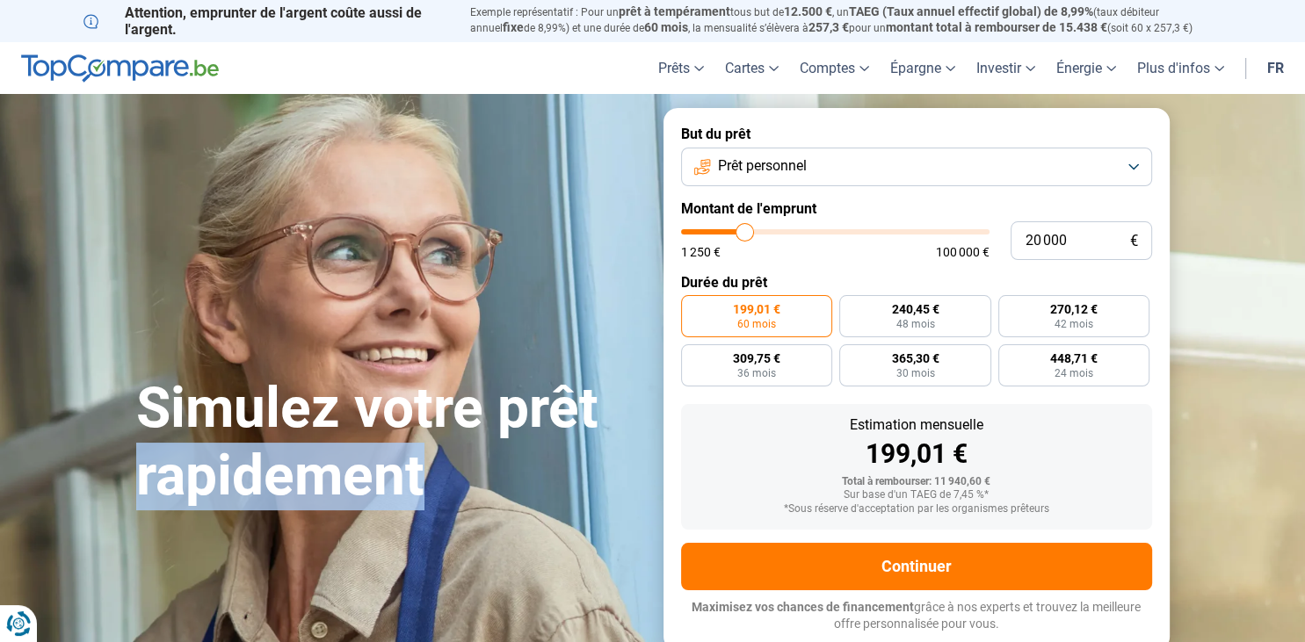
type input "19 750"
type input "19750"
drag, startPoint x: 715, startPoint y: 234, endPoint x: 701, endPoint y: 232, distance: 14.2
click at [701, 232] on input "range" at bounding box center [835, 231] width 308 height 5
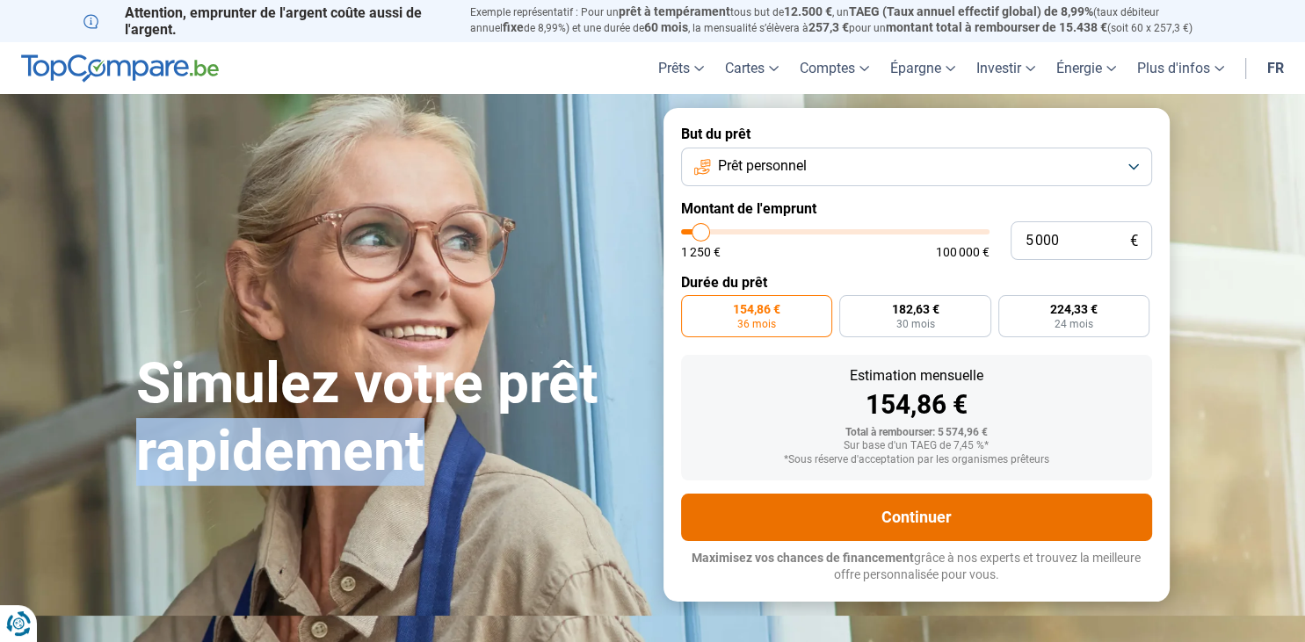
click at [774, 517] on button "Continuer" at bounding box center [916, 517] width 471 height 47
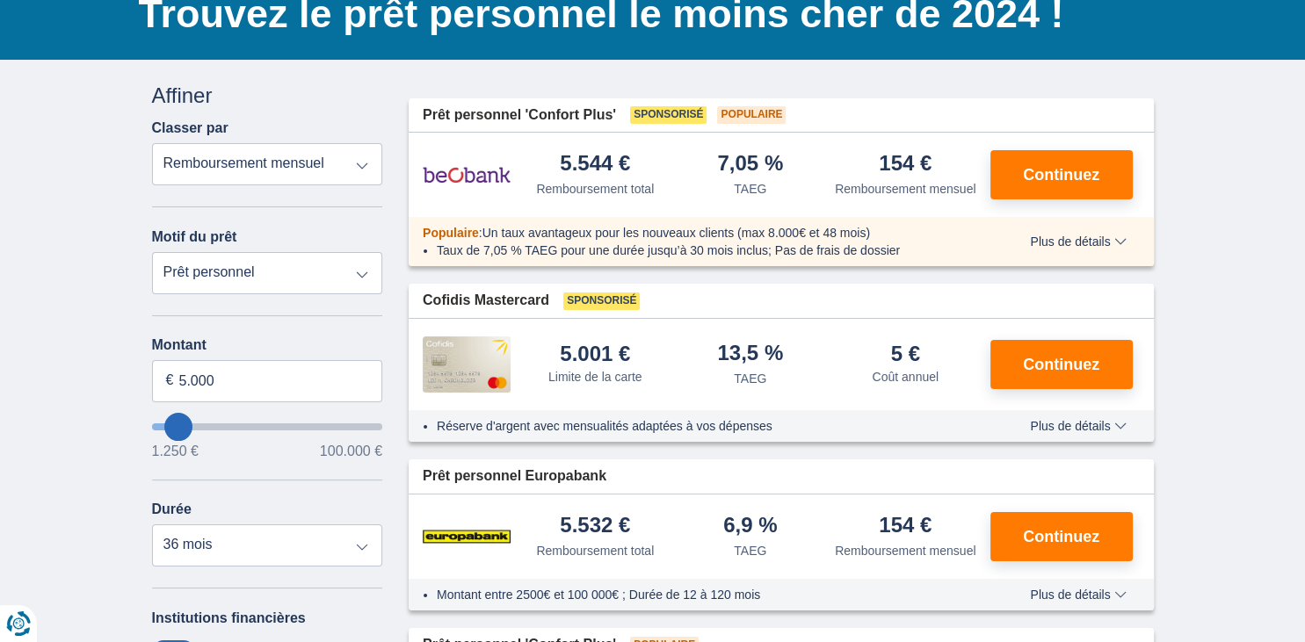
scroll to position [185, 0]
